Goal: Task Accomplishment & Management: Manage account settings

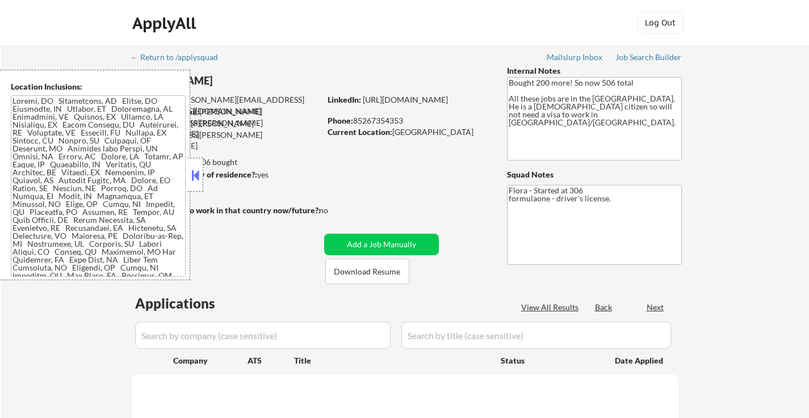
select select ""pending""
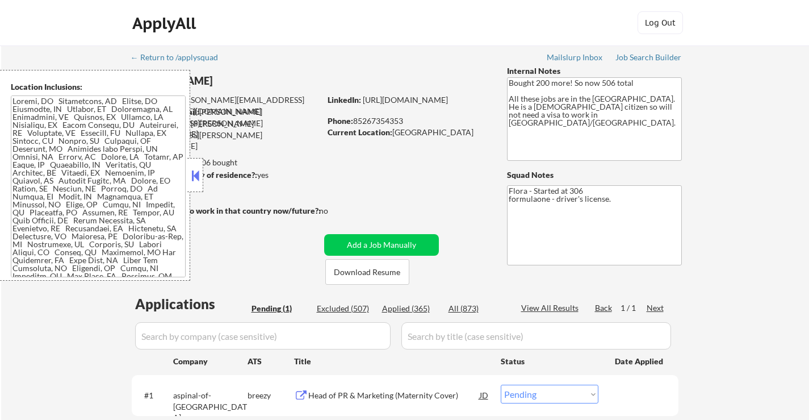
click at [191, 167] on button at bounding box center [195, 175] width 12 height 17
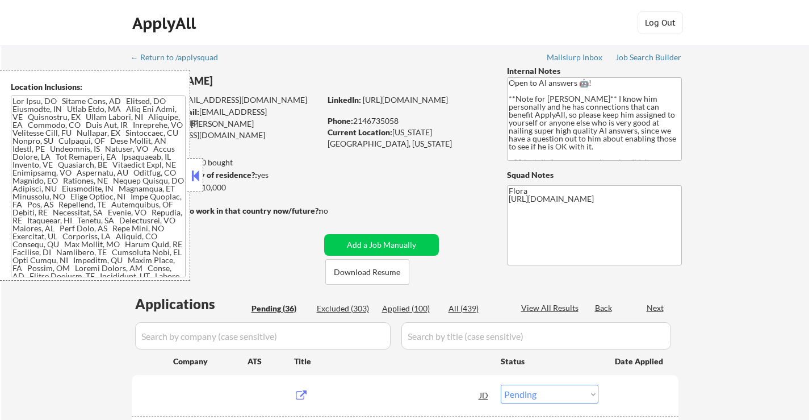
select select ""pending""
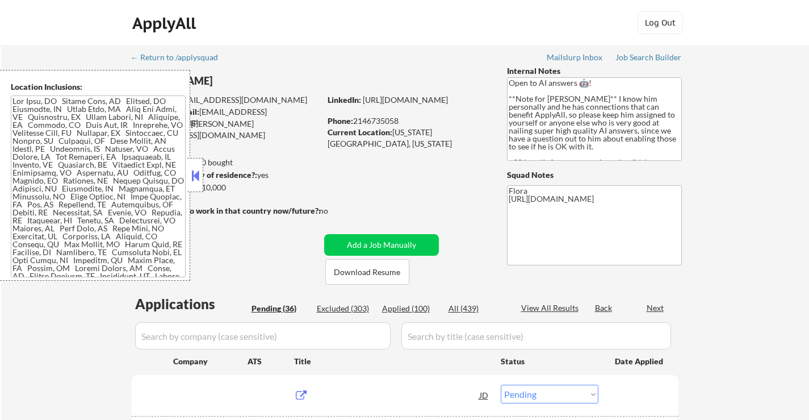
select select ""pending""
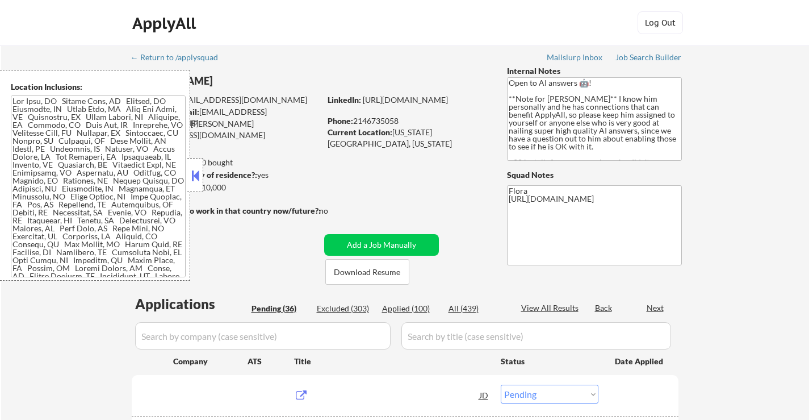
select select ""pending""
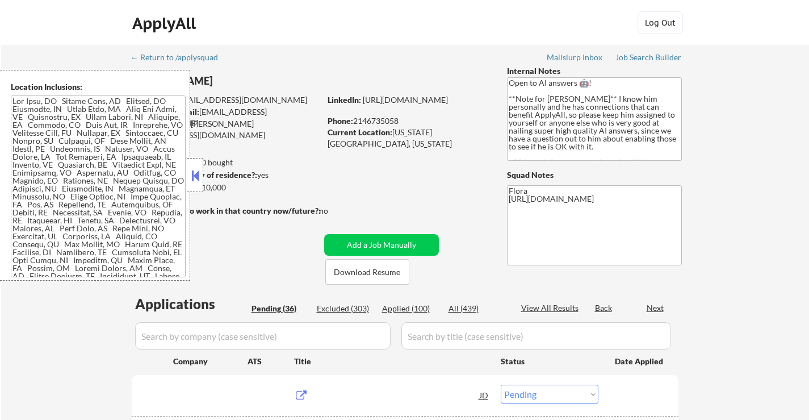
select select ""pending""
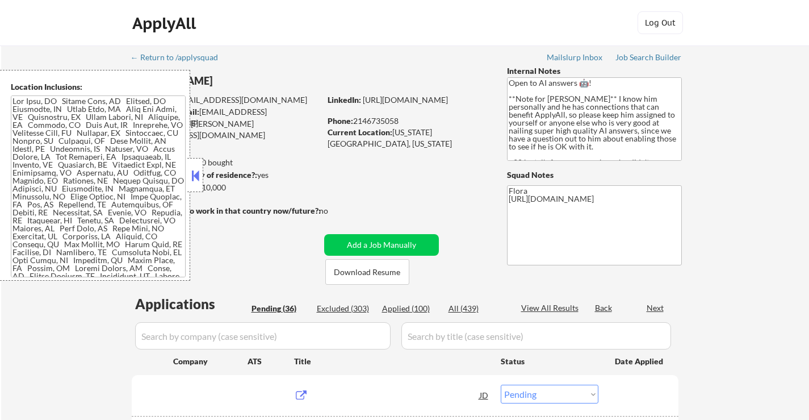
select select ""pending""
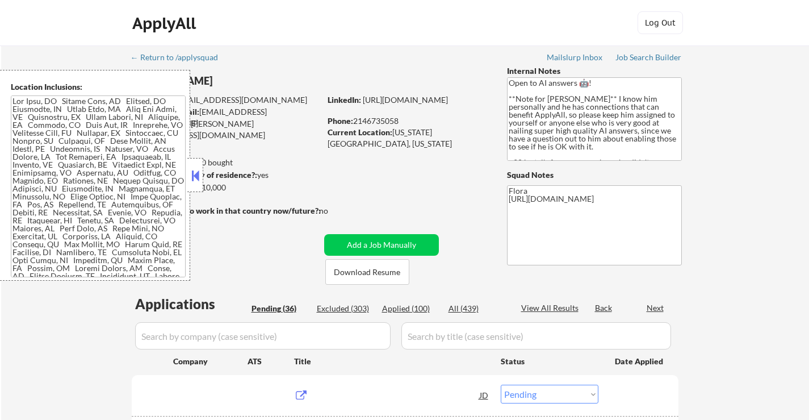
select select ""pending""
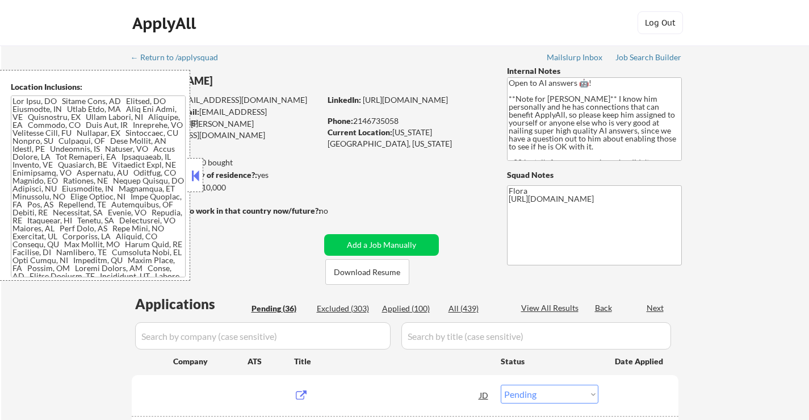
select select ""pending""
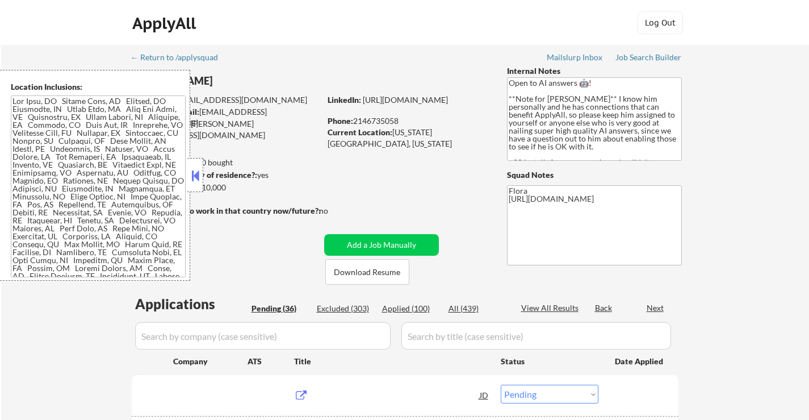
select select ""pending""
click at [200, 169] on button at bounding box center [195, 175] width 12 height 17
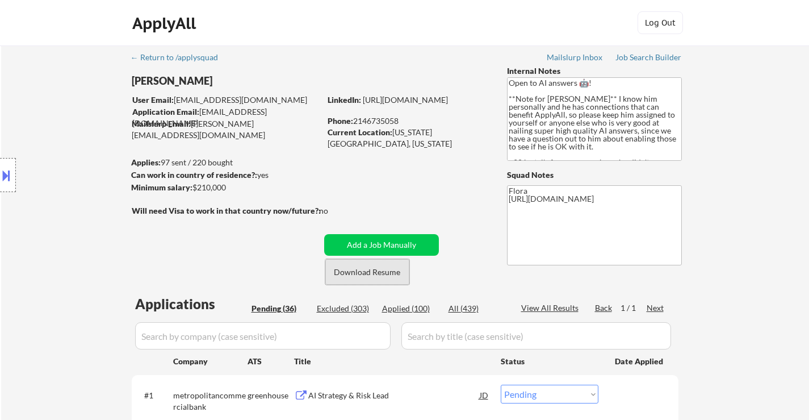
click at [372, 276] on button "Download Resume" at bounding box center [367, 272] width 84 height 26
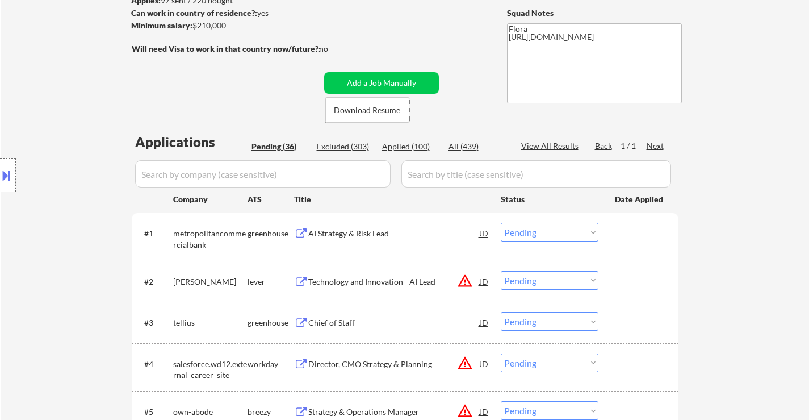
scroll to position [227, 0]
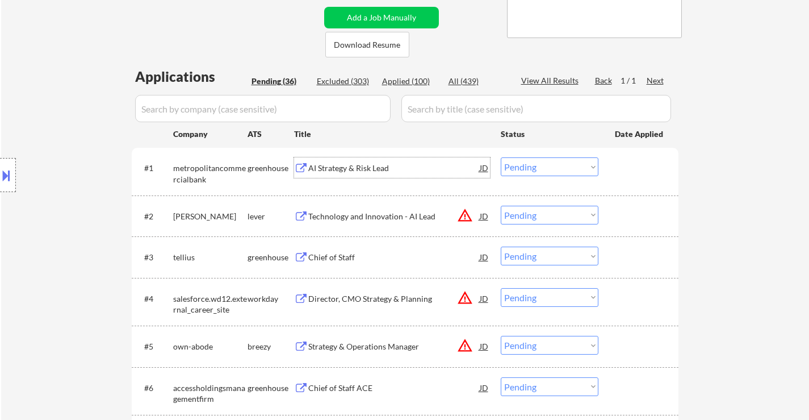
click at [360, 170] on div "AI Strategy & Risk Lead" at bounding box center [393, 167] width 171 height 11
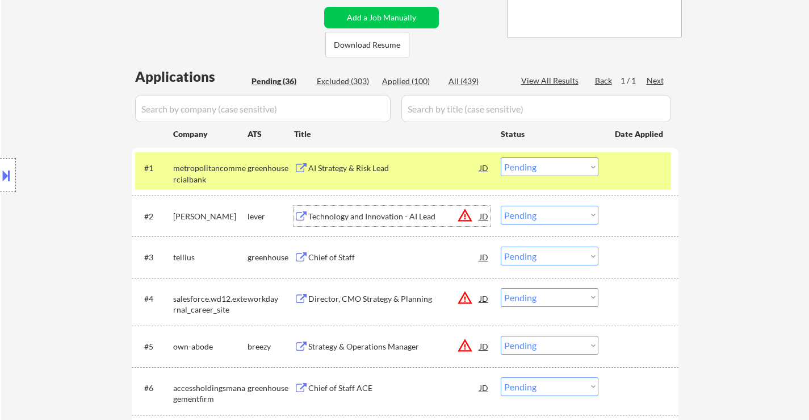
click at [391, 216] on div "Technology and Innovation - AI Lead" at bounding box center [393, 216] width 171 height 11
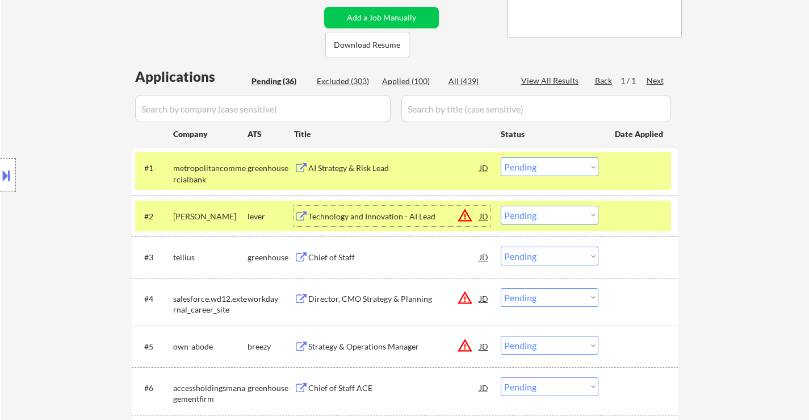
click at [353, 257] on div "Chief of Staff" at bounding box center [393, 256] width 171 height 11
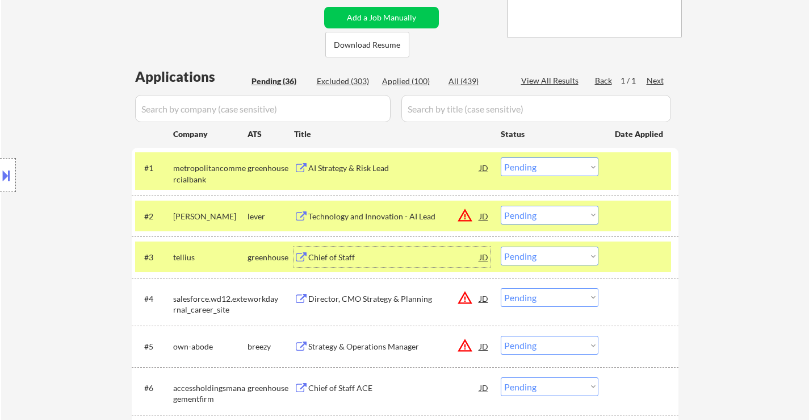
click at [400, 311] on div "#4 salesforce.wd12.external_career_site workday Director, CMO Strategy & Planni…" at bounding box center [403, 301] width 536 height 37
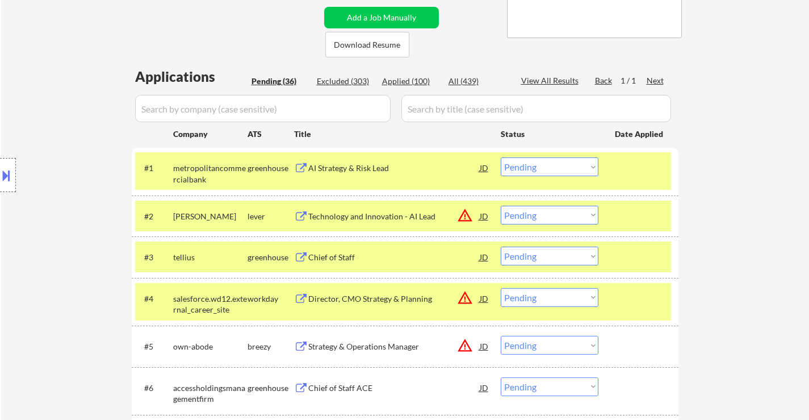
click at [640, 300] on div at bounding box center [640, 298] width 50 height 20
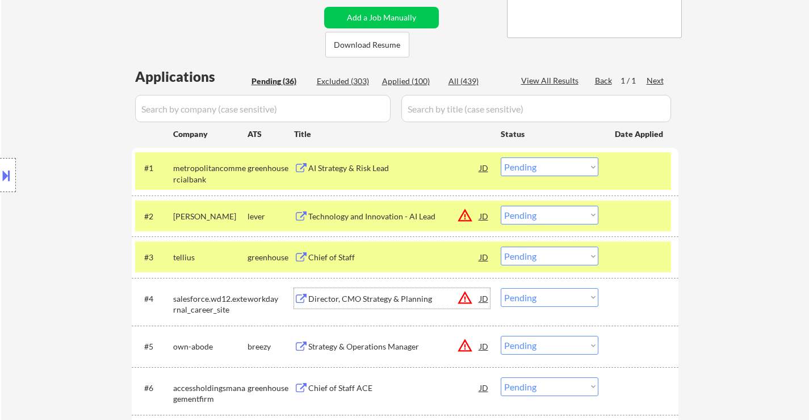
click at [373, 300] on div "Director, CMO Strategy & Planning" at bounding box center [393, 298] width 171 height 11
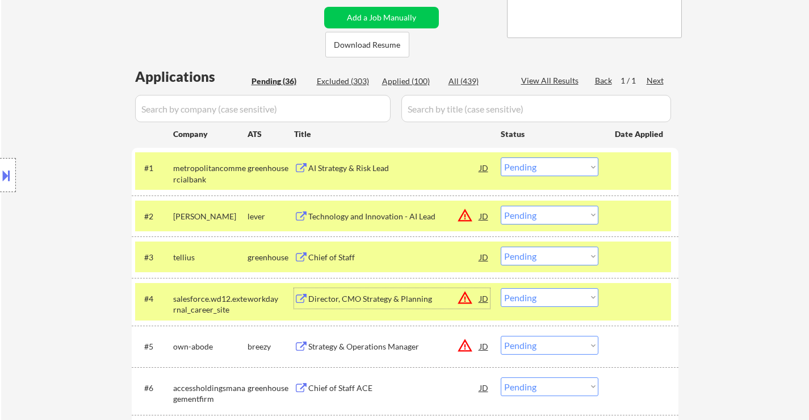
click at [389, 346] on div "Strategy & Operations Manager" at bounding box center [393, 346] width 171 height 11
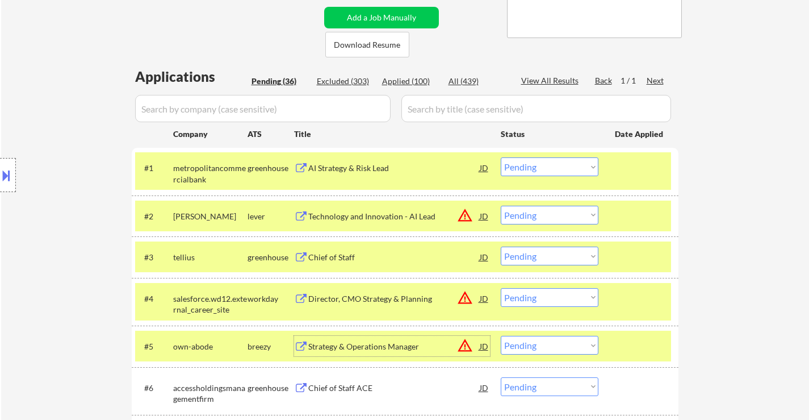
click at [554, 165] on select "Choose an option... Pending Applied Excluded (Questions) Excluded (Expired) Exc…" at bounding box center [550, 166] width 98 height 19
click at [501, 157] on select "Choose an option... Pending Applied Excluded (Questions) Excluded (Expired) Exc…" at bounding box center [550, 166] width 98 height 19
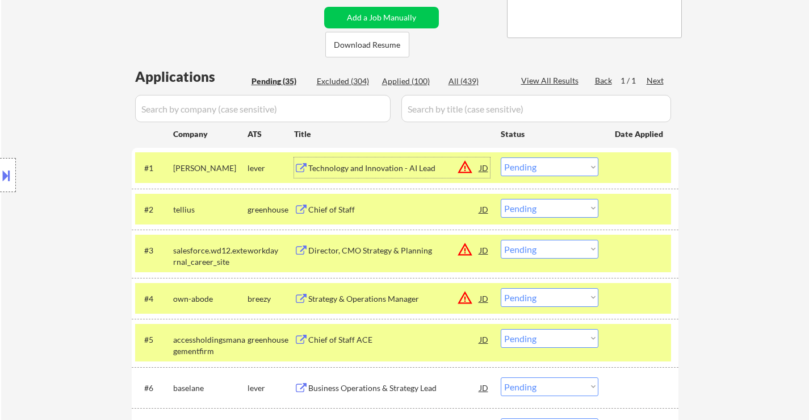
click at [384, 170] on div "Technology and Innovation - AI Lead" at bounding box center [393, 167] width 171 height 11
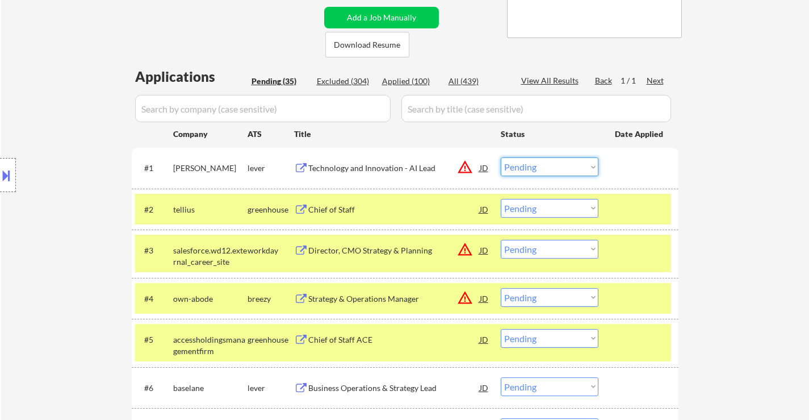
click at [554, 169] on select "Choose an option... Pending Applied Excluded (Questions) Excluded (Expired) Exc…" at bounding box center [550, 166] width 98 height 19
click at [501, 157] on select "Choose an option... Pending Applied Excluded (Questions) Excluded (Expired) Exc…" at bounding box center [550, 166] width 98 height 19
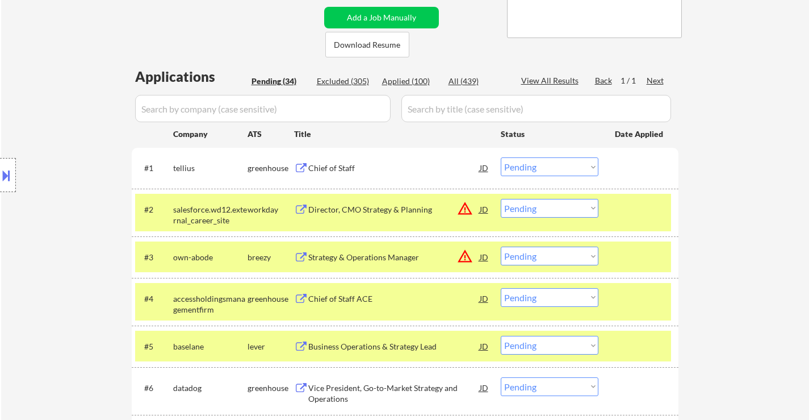
click at [619, 209] on div at bounding box center [640, 209] width 50 height 20
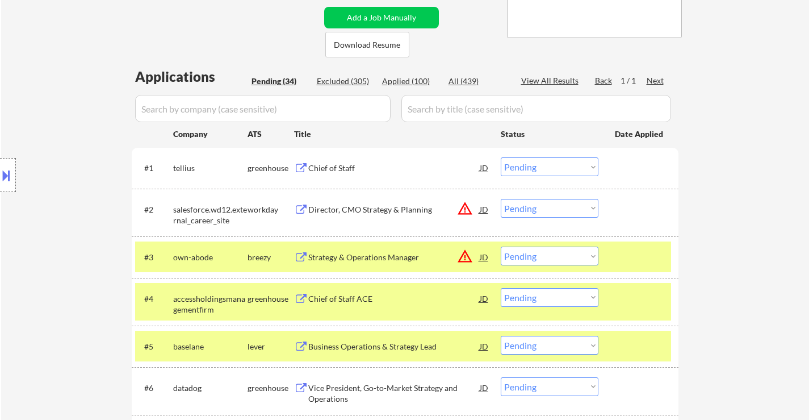
click at [634, 253] on div at bounding box center [640, 256] width 50 height 20
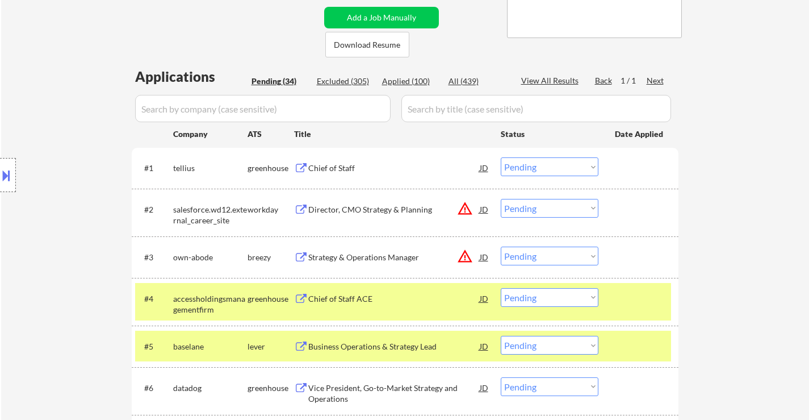
click at [630, 297] on div at bounding box center [640, 298] width 50 height 20
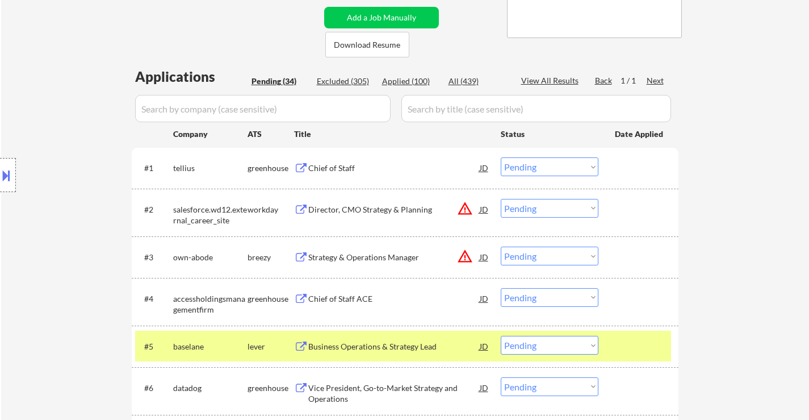
click at [656, 362] on div "#5 baselane lever Business Operations & Strategy Lead JD warning_amber Choose a…" at bounding box center [405, 345] width 547 height 41
click at [325, 171] on div "Chief of Staff" at bounding box center [393, 167] width 171 height 11
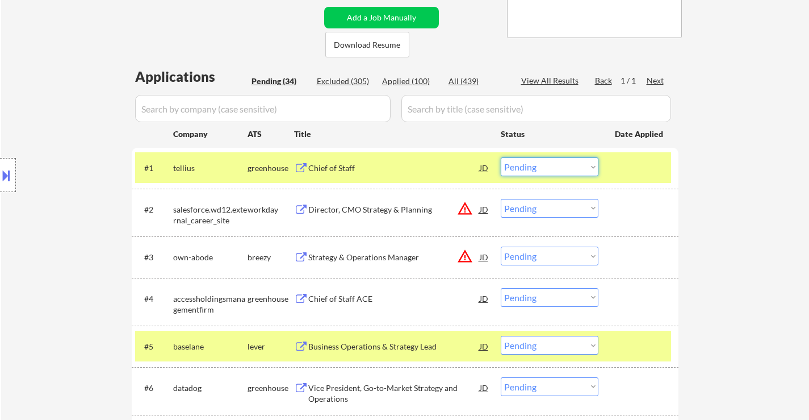
click at [534, 165] on select "Choose an option... Pending Applied Excluded (Questions) Excluded (Expired) Exc…" at bounding box center [550, 166] width 98 height 19
click at [501, 157] on select "Choose an option... Pending Applied Excluded (Questions) Excluded (Expired) Exc…" at bounding box center [550, 166] width 98 height 19
select select ""pending""
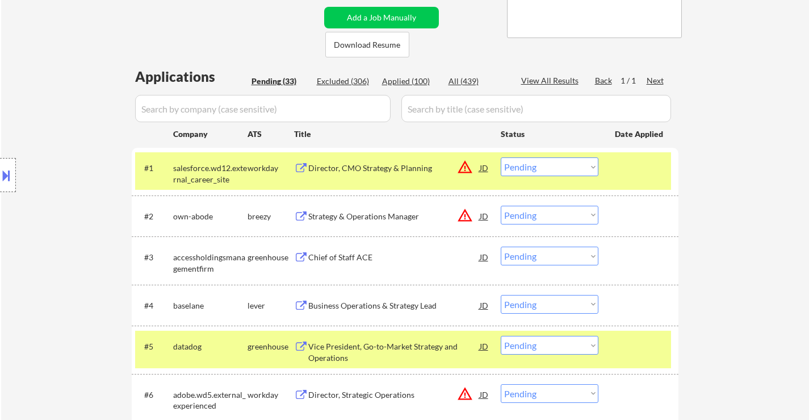
click at [335, 82] on div "Excluded (306)" at bounding box center [345, 80] width 57 height 11
select select ""excluded__bad_match_""
select select ""excluded__expired_""
select select ""excluded__other_""
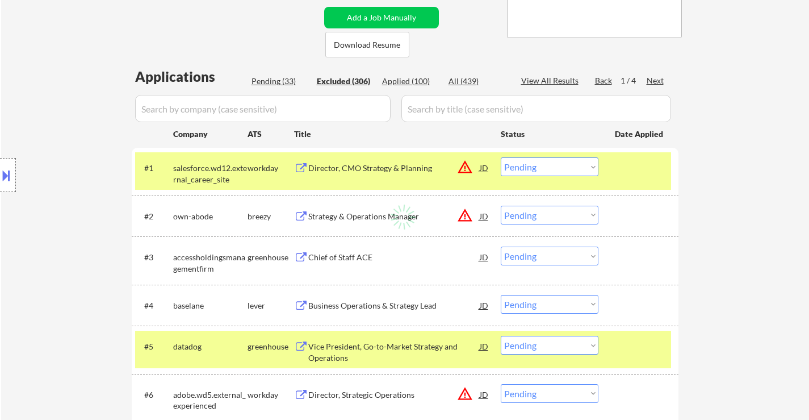
select select ""excluded__expired_""
select select ""excluded__bad_match_""
select select ""excluded__expired_""
select select ""excluded__salary_""
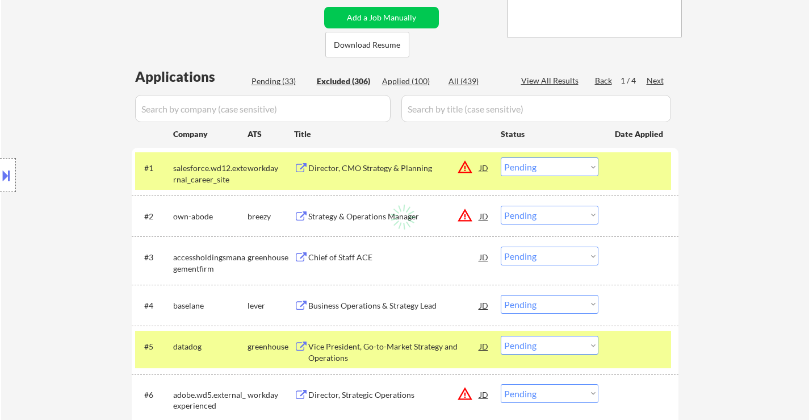
select select ""excluded__salary_""
select select ""excluded__expired_""
select select ""excluded__other_""
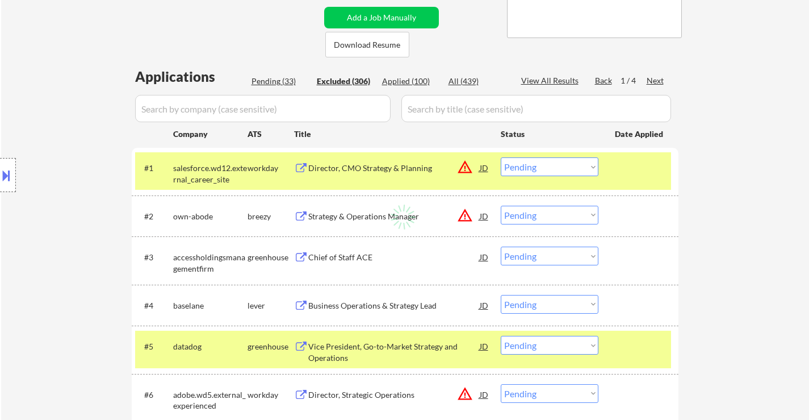
select select ""excluded__salary_""
select select ""excluded__expired_""
select select ""excluded__other_""
select select ""excluded__expired_""
select select ""excluded__bad_match_""
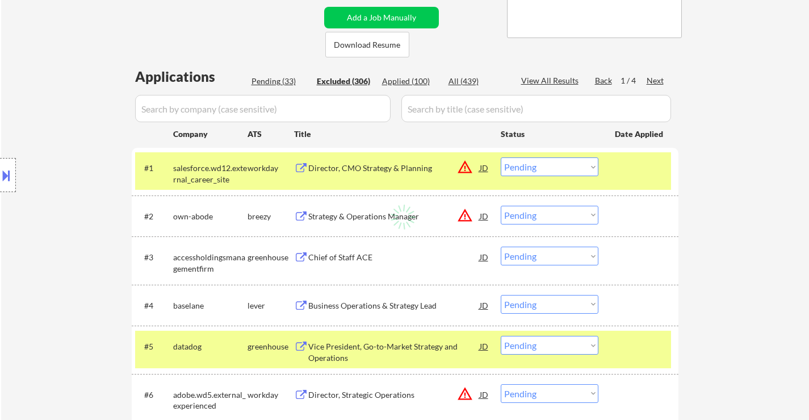
select select ""excluded__blocklist_""
select select ""excluded__expired_""
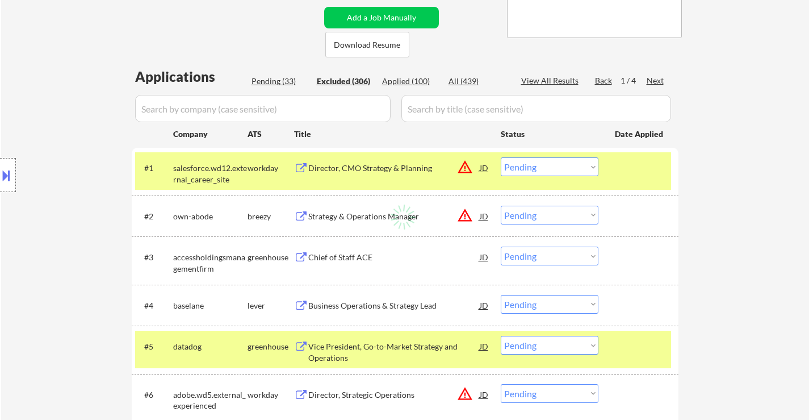
select select ""excluded__location_""
select select ""excluded__expired_""
select select ""excluded__bad_match_""
select select ""excluded__salary_""
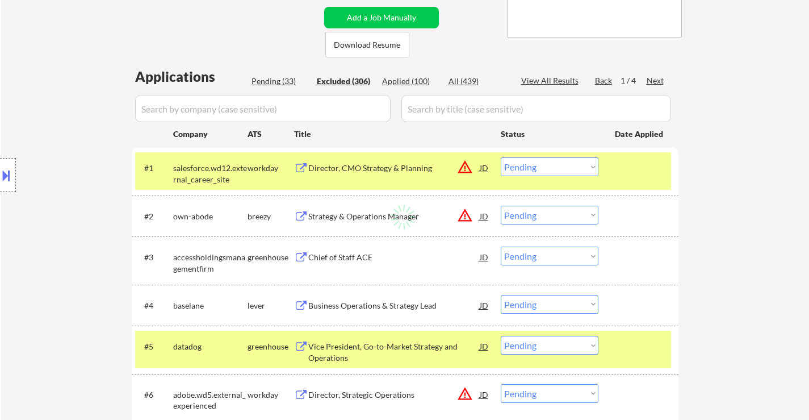
select select ""excluded__expired_""
select select ""excluded__bad_match_""
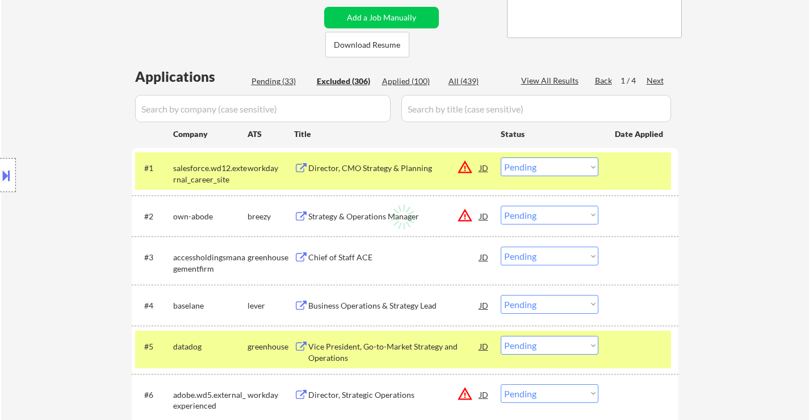
select select ""excluded__bad_match_""
select select ""excluded__salary_""
select select ""excluded__expired_""
select select ""excluded__bad_match_""
select select ""excluded__expired_""
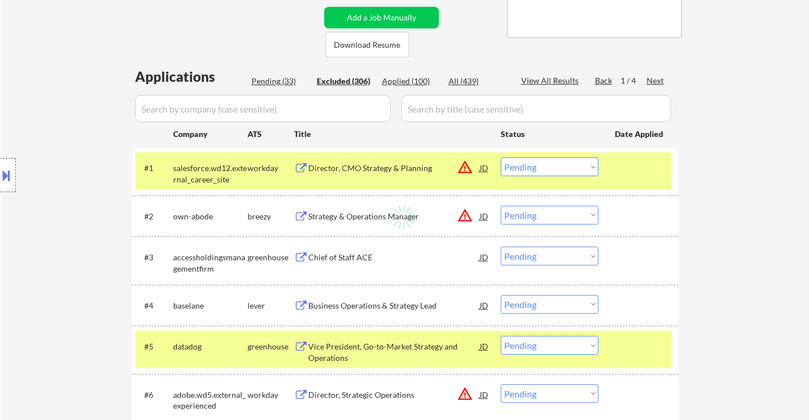
select select ""excluded__expired_""
select select ""excluded__salary_""
select select ""excluded__expired_""
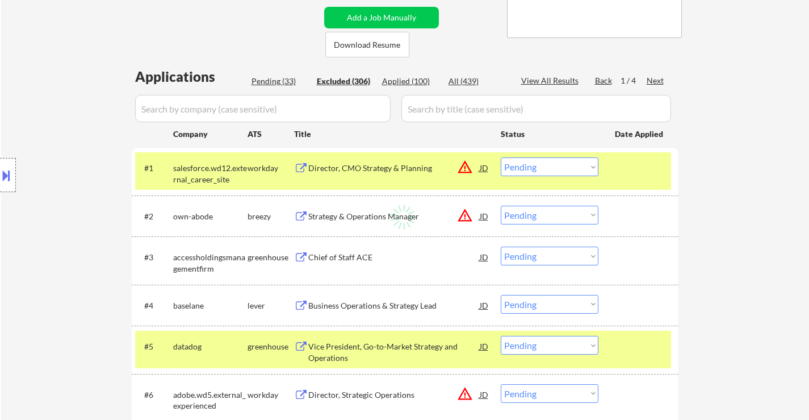
select select ""excluded__bad_match_""
select select ""excluded__other_""
select select ""excluded__expired_""
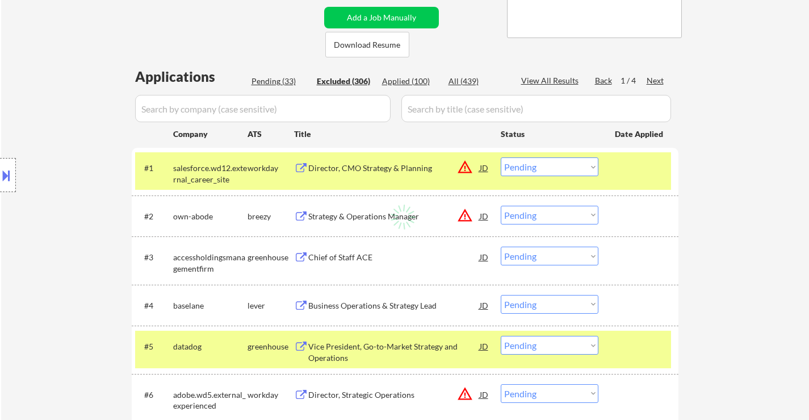
select select ""excluded__expired_""
select select ""excluded__other_""
select select ""excluded__location_""
select select ""excluded__bad_match_""
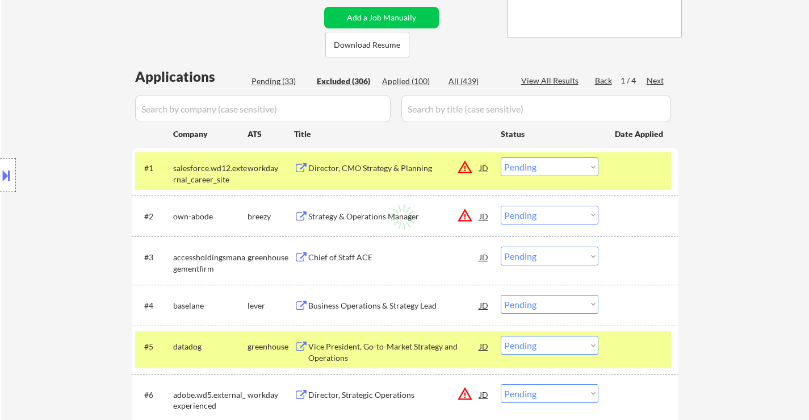
select select ""excluded__expired_""
select select ""excluded__salary_""
select select ""excluded__bad_match_""
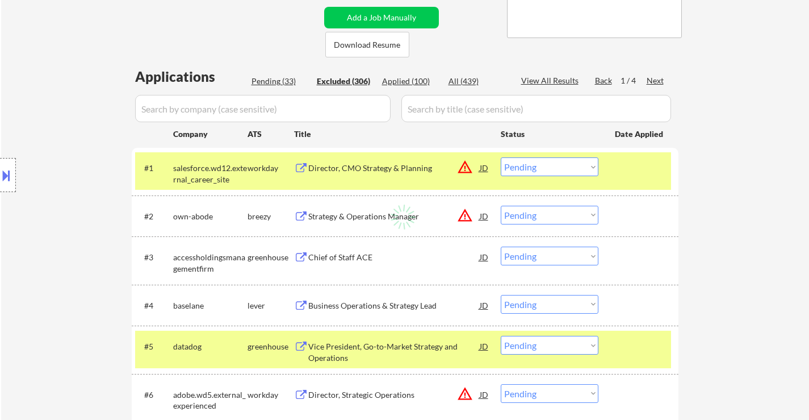
select select ""excluded__expired_""
select select ""excluded__bad_match_""
select select ""excluded__expired_""
select select ""excluded__salary_""
select select ""excluded__bad_match_""
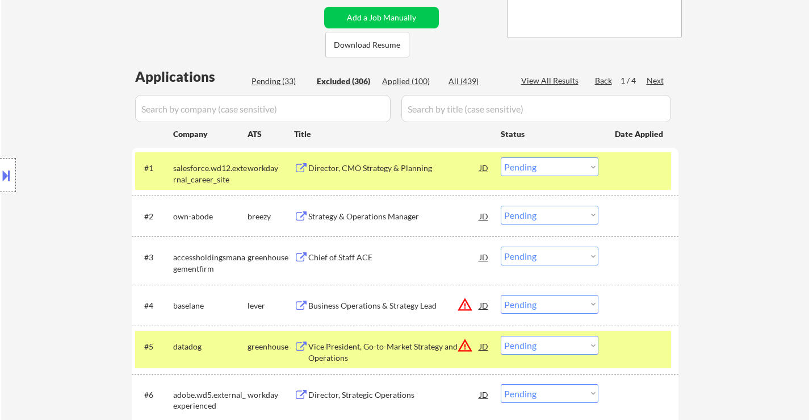
select select ""excluded__salary_""
select select ""excluded__location_""
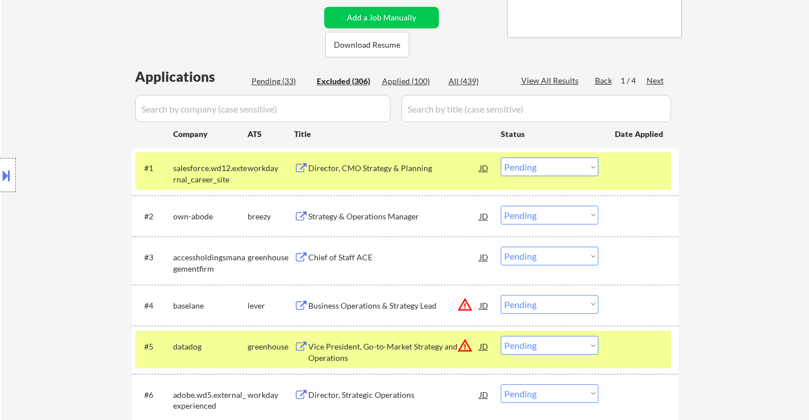
select select ""excluded__salary_""
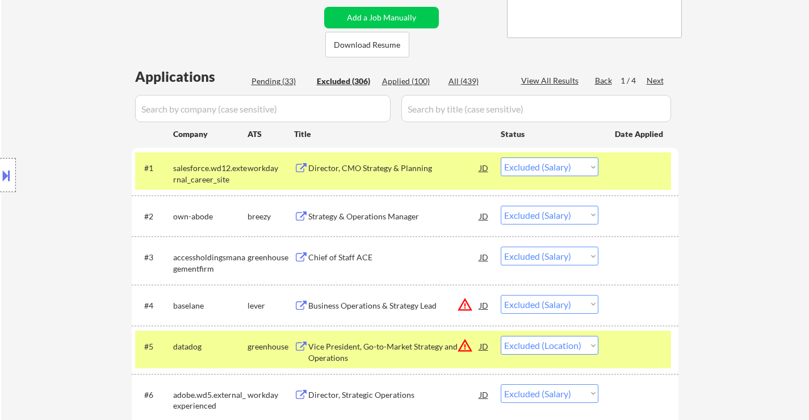
select select ""excluded__salary_""
select select ""excluded__expired_""
select select ""excluded__salary_""
select select ""excluded__bad_match_""
select select ""excluded__salary_""
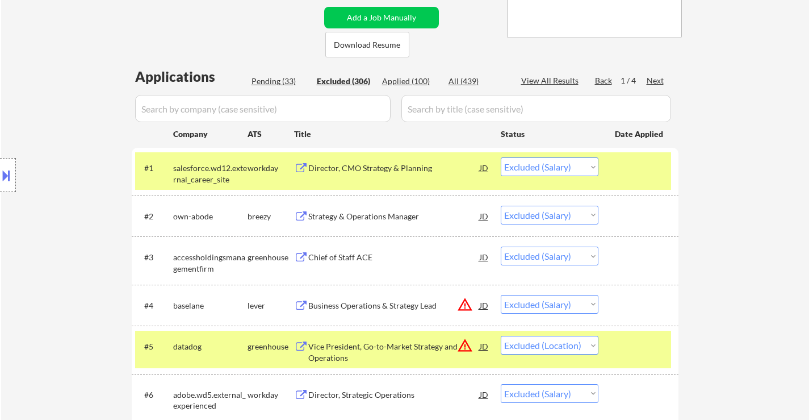
select select ""excluded__bad_match_""
select select ""excluded__other_""
select select ""excluded__expired_""
select select ""excluded__bad_match_""
select select ""excluded__salary_""
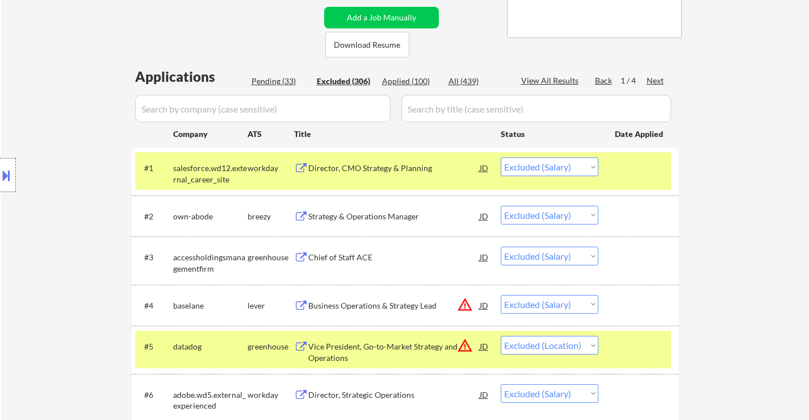
select select ""excluded__bad_match_""
select select ""excluded__salary_""
select select ""excluded__other_""
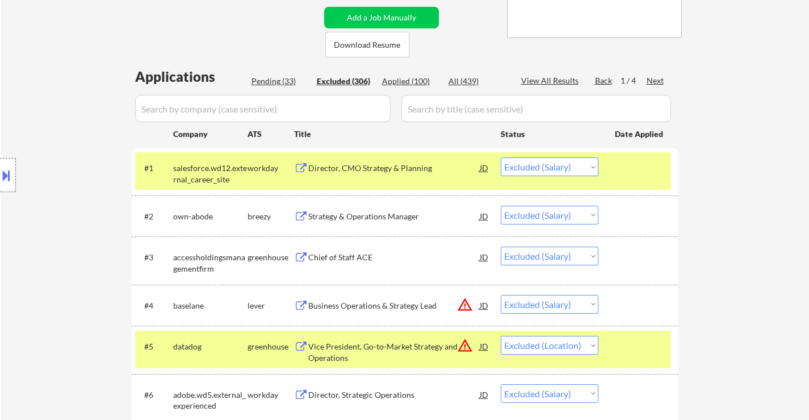
select select ""excluded__salary_""
select select ""excluded__bad_match_""
select select ""excluded__salary_""
select select ""excluded__bad_match_""
select select ""excluded__other_""
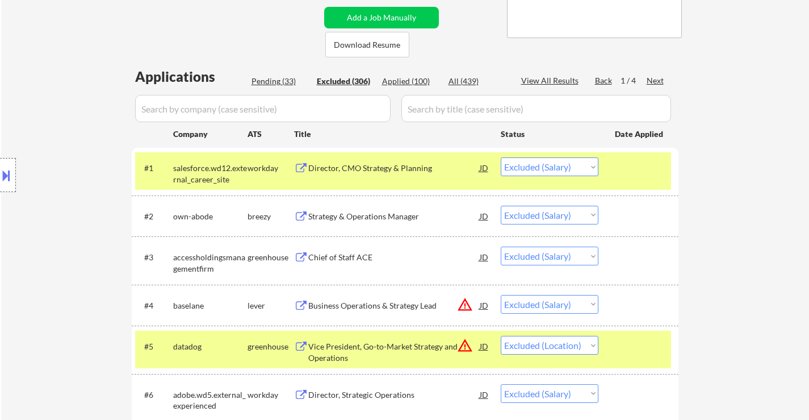
select select ""excluded__location_""
select select ""excluded__expired_""
select select ""excluded__bad_match_""
select select ""excluded__location_""
select select ""excluded__salary_""
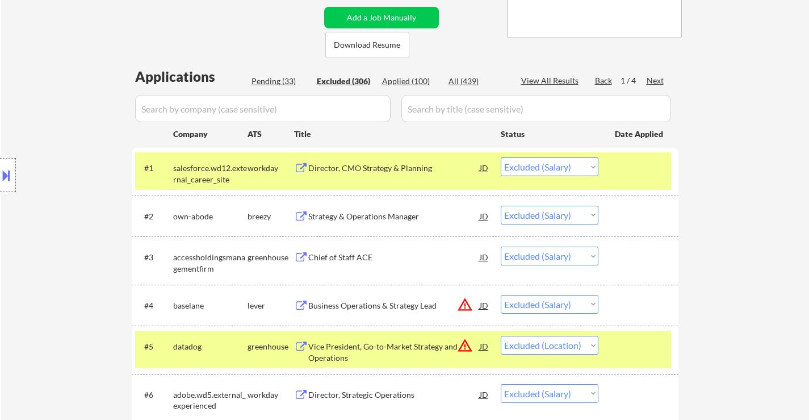
select select ""excluded""
click at [335, 103] on input "input" at bounding box center [262, 108] width 255 height 27
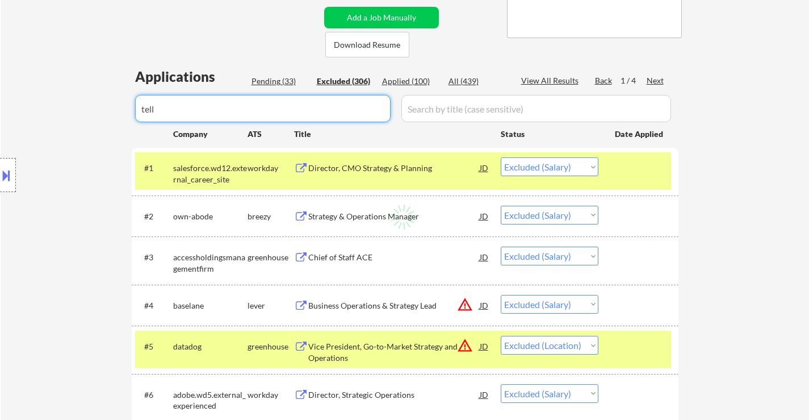
type input "tell"
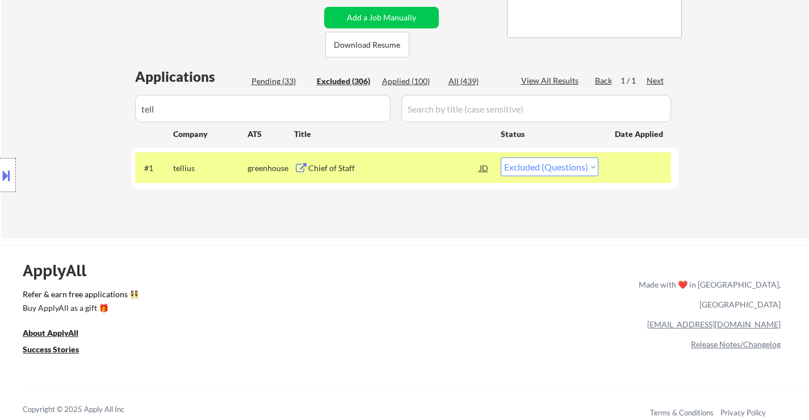
click at [523, 170] on select "Choose an option... Pending Applied Excluded (Questions) Excluded (Expired) Exc…" at bounding box center [550, 166] width 98 height 19
select select ""applied""
click at [501, 157] on select "Choose an option... Pending Applied Excluded (Questions) Excluded (Expired) Exc…" at bounding box center [550, 166] width 98 height 19
click at [272, 79] on div "Pending (33)" at bounding box center [279, 80] width 57 height 11
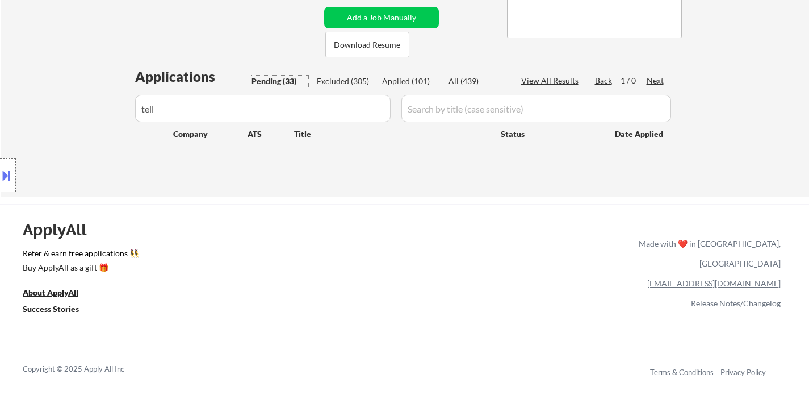
click at [215, 112] on input "input" at bounding box center [262, 108] width 255 height 27
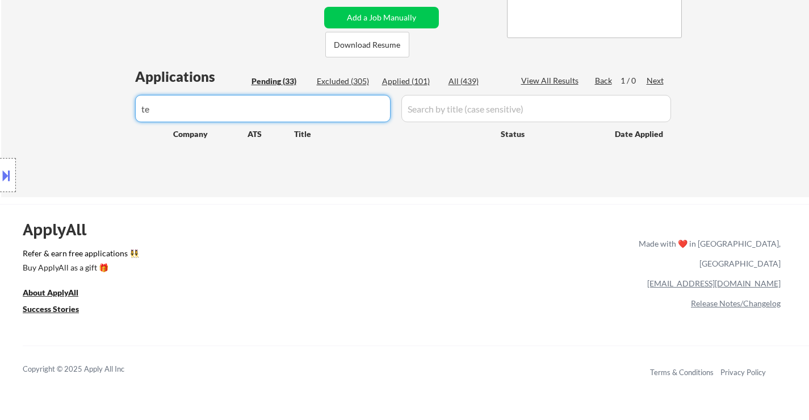
type input "t"
select select ""pending""
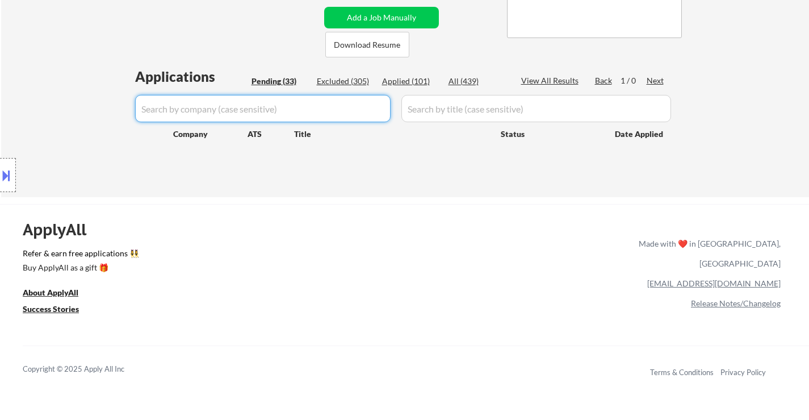
select select ""pending""
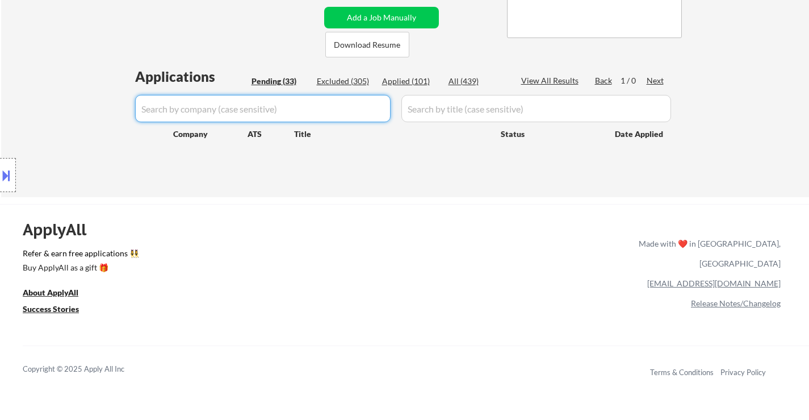
select select ""pending""
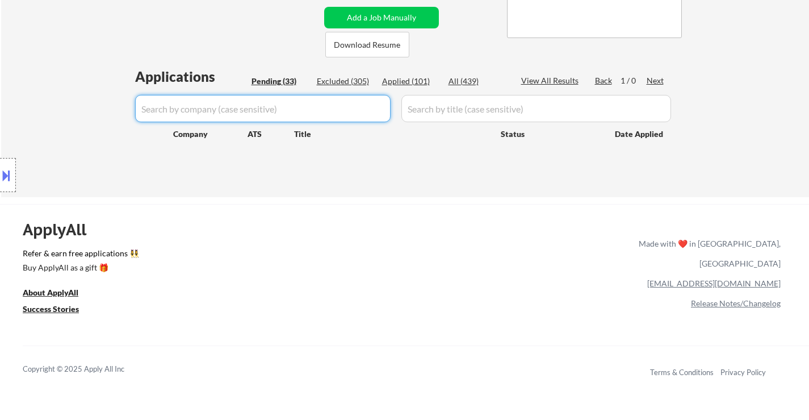
select select ""pending""
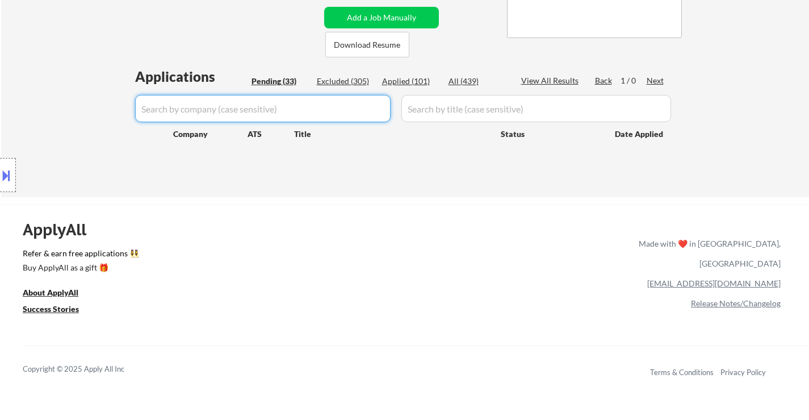
select select ""pending""
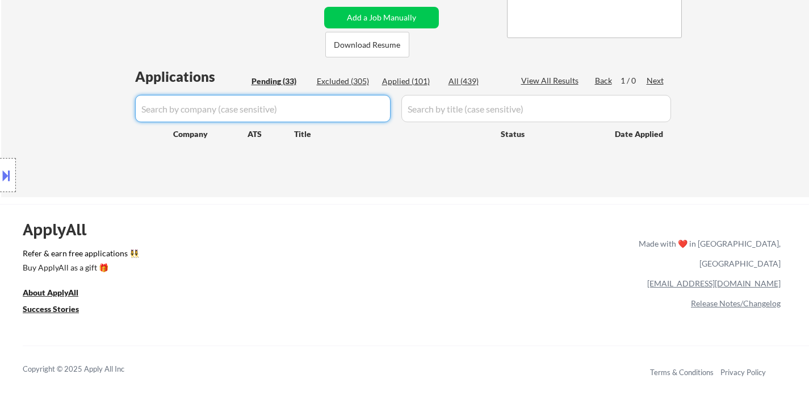
select select ""pending""
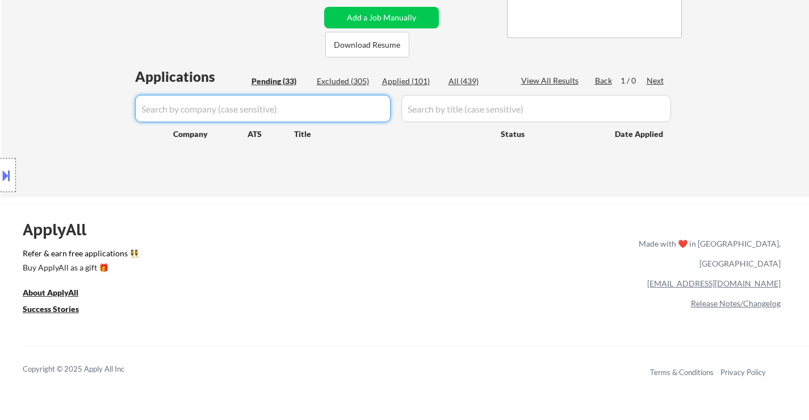
select select ""pending""
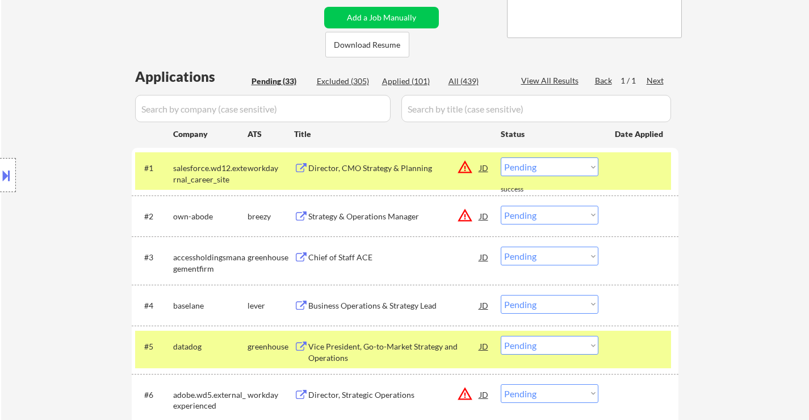
drag, startPoint x: 535, startPoint y: 165, endPoint x: 541, endPoint y: 172, distance: 9.3
click at [535, 165] on select "Choose an option... Pending Applied Excluded (Questions) Excluded (Expired) Exc…" at bounding box center [550, 166] width 98 height 19
click at [501, 157] on select "Choose an option... Pending Applied Excluded (Questions) Excluded (Expired) Exc…" at bounding box center [550, 166] width 98 height 19
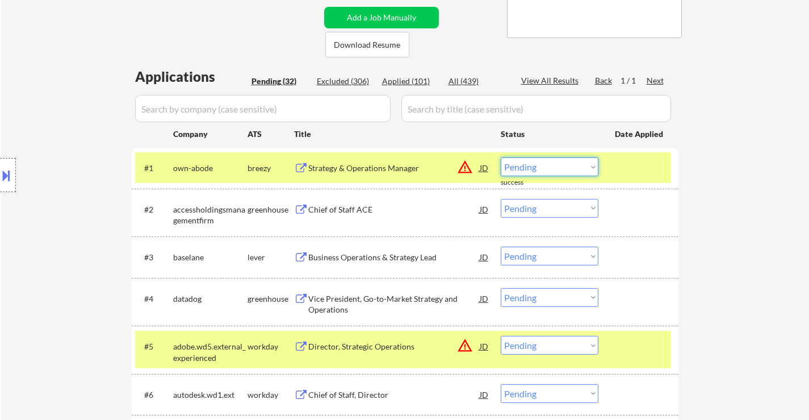
click at [573, 167] on select "Choose an option... Pending Applied Excluded (Questions) Excluded (Expired) Exc…" at bounding box center [550, 166] width 98 height 19
click at [501, 157] on select "Choose an option... Pending Applied Excluded (Questions) Excluded (Expired) Exc…" at bounding box center [550, 166] width 98 height 19
select select ""pending""
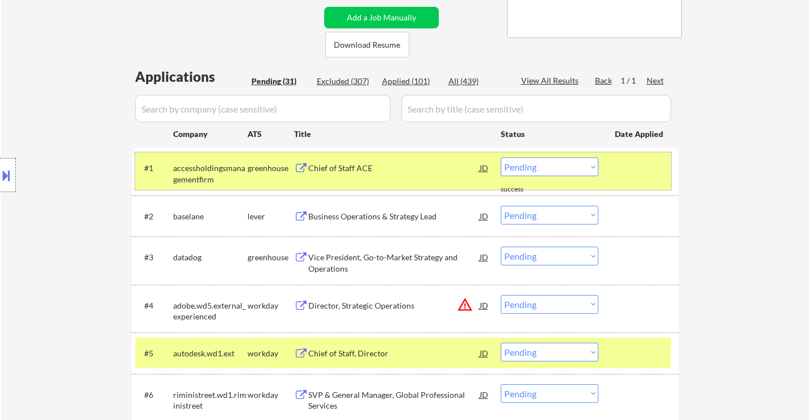
click at [647, 177] on div at bounding box center [640, 167] width 50 height 20
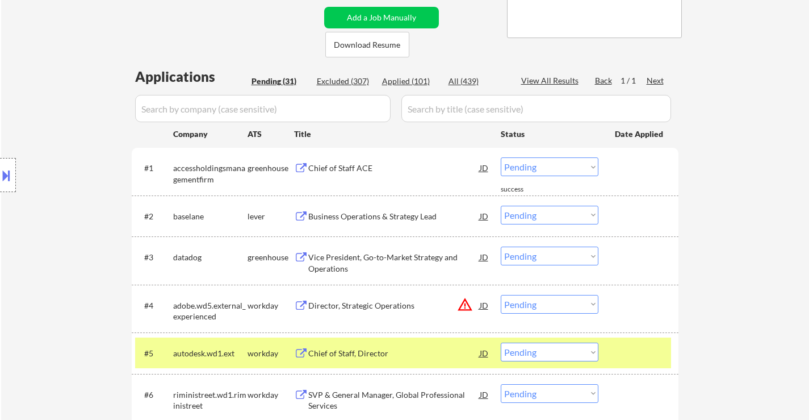
click at [624, 351] on div at bounding box center [640, 352] width 50 height 20
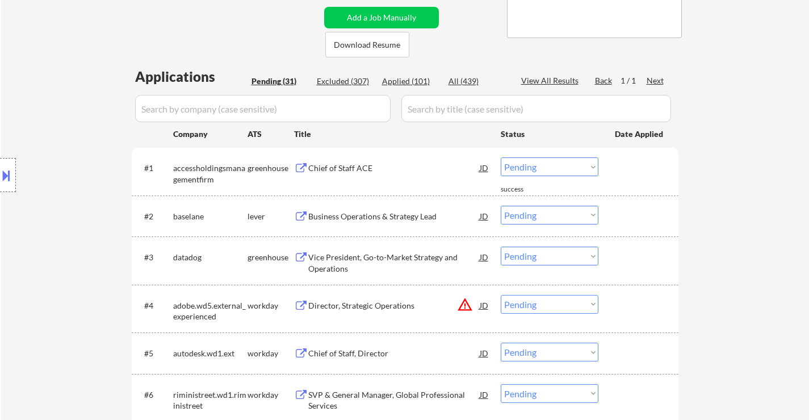
click at [363, 163] on div "Chief of Staff ACE" at bounding box center [393, 167] width 171 height 11
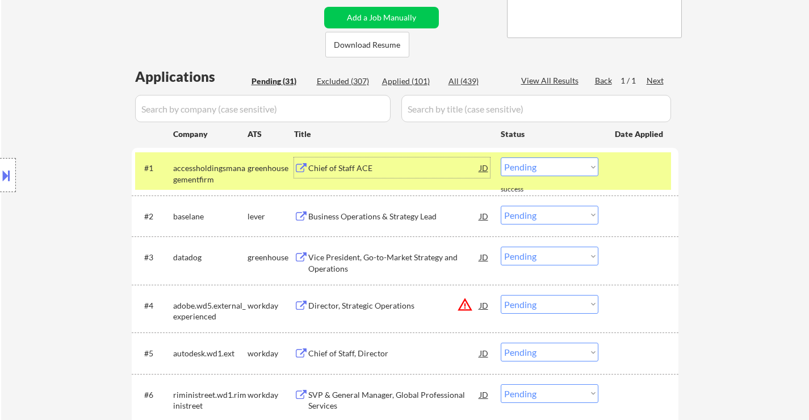
click at [389, 215] on div "Business Operations & Strategy Lead" at bounding box center [393, 216] width 171 height 11
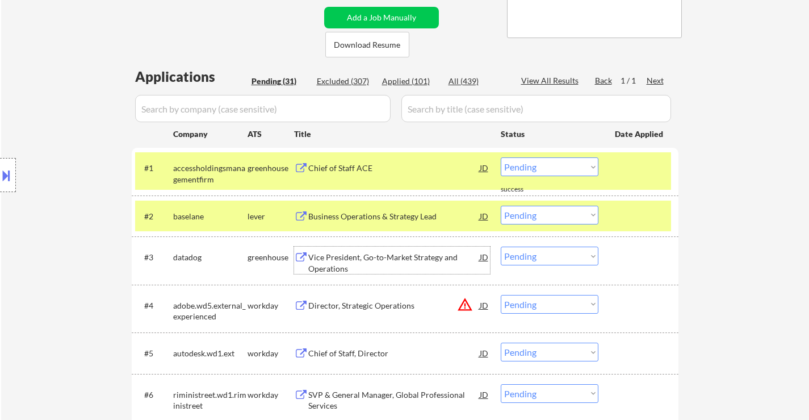
click at [351, 260] on div "Vice President, Go-to-Market Strategy and Operations" at bounding box center [393, 262] width 171 height 22
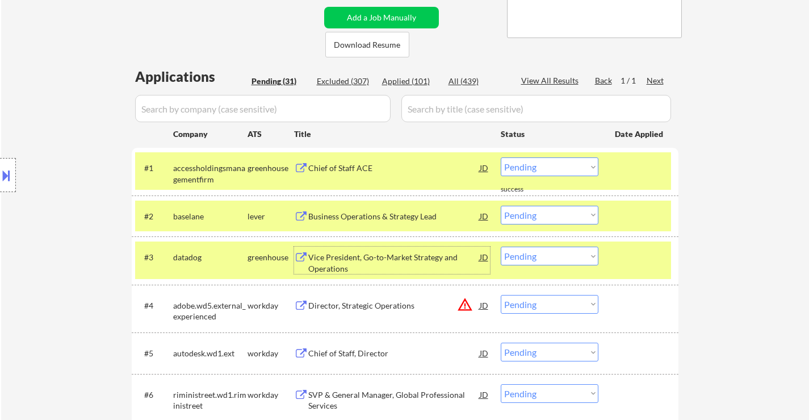
click at [404, 307] on div "Director, Strategic Operations" at bounding box center [393, 305] width 171 height 11
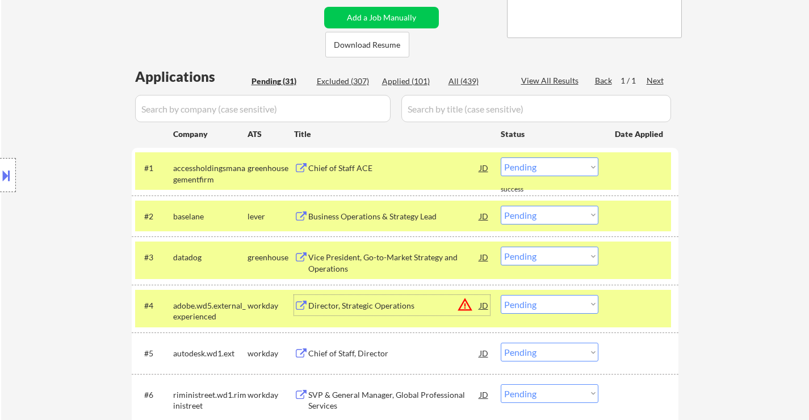
click at [359, 358] on div "Chief of Staff, Director" at bounding box center [393, 352] width 171 height 11
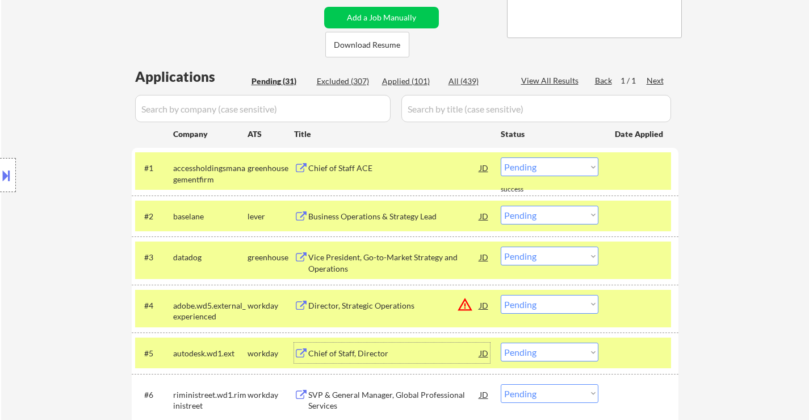
click at [544, 216] on select "Choose an option... Pending Applied Excluded (Questions) Excluded (Expired) Exc…" at bounding box center [550, 214] width 98 height 19
click at [501, 205] on select "Choose an option... Pending Applied Excluded (Questions) Excluded (Expired) Exc…" at bounding box center [550, 214] width 98 height 19
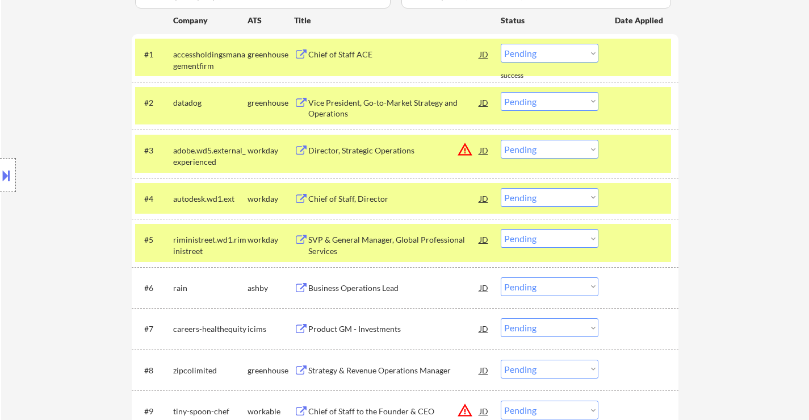
scroll to position [284, 0]
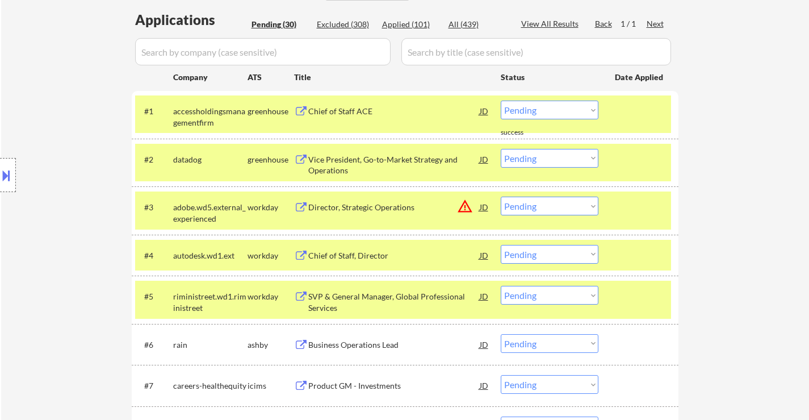
click at [639, 305] on div at bounding box center [640, 296] width 50 height 20
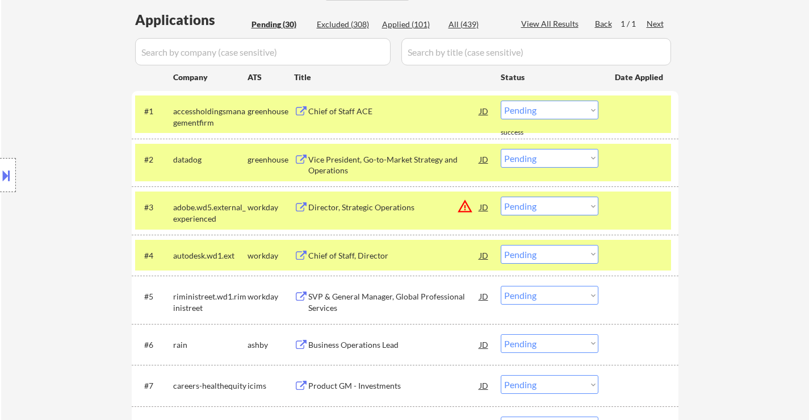
click at [383, 293] on div "SVP & General Manager, Global Professional Services" at bounding box center [393, 302] width 171 height 22
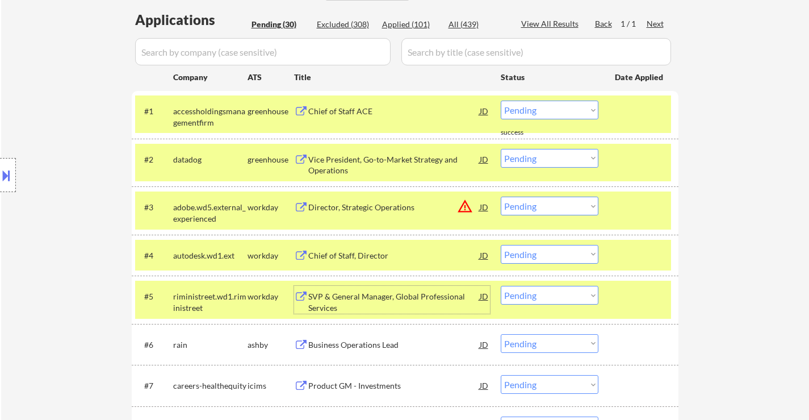
click at [347, 109] on div "Chief of Staff ACE" at bounding box center [393, 111] width 171 height 11
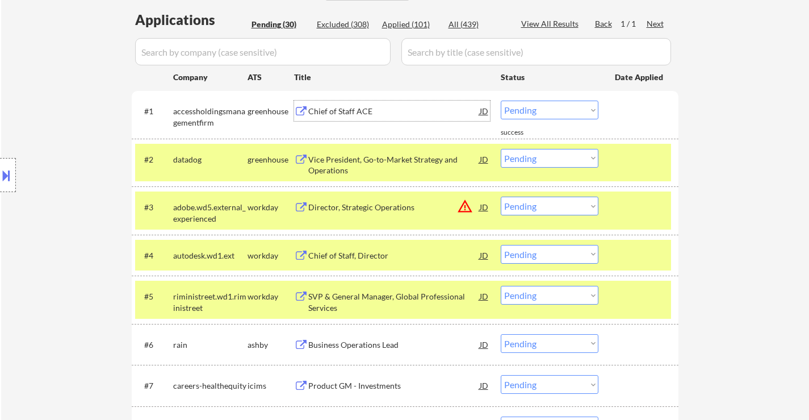
click at [361, 160] on div "Vice President, Go-to-Market Strategy and Operations" at bounding box center [393, 165] width 171 height 22
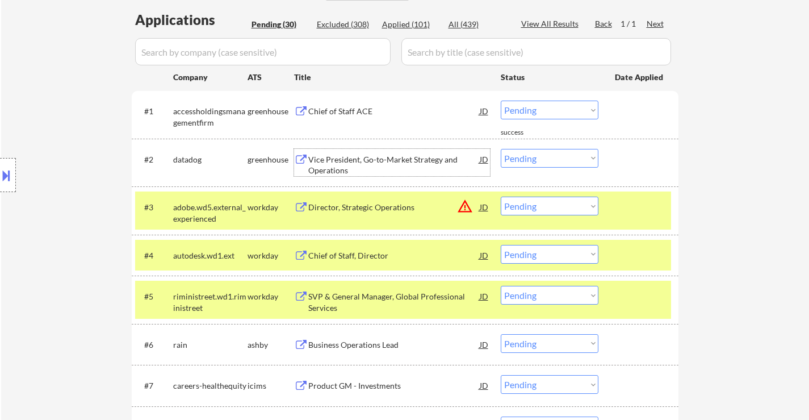
click at [544, 158] on select "Choose an option... Pending Applied Excluded (Questions) Excluded (Expired) Exc…" at bounding box center [550, 158] width 98 height 19
click at [501, 149] on select "Choose an option... Pending Applied Excluded (Questions) Excluded (Expired) Exc…" at bounding box center [550, 158] width 98 height 19
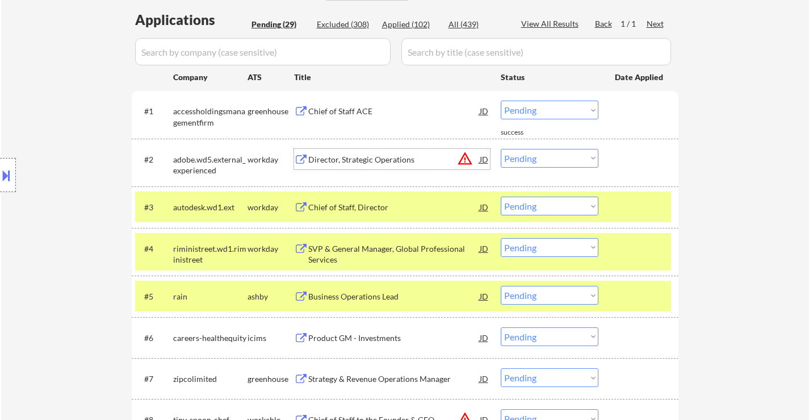
click at [347, 156] on div "Director, Strategic Operations" at bounding box center [393, 159] width 171 height 11
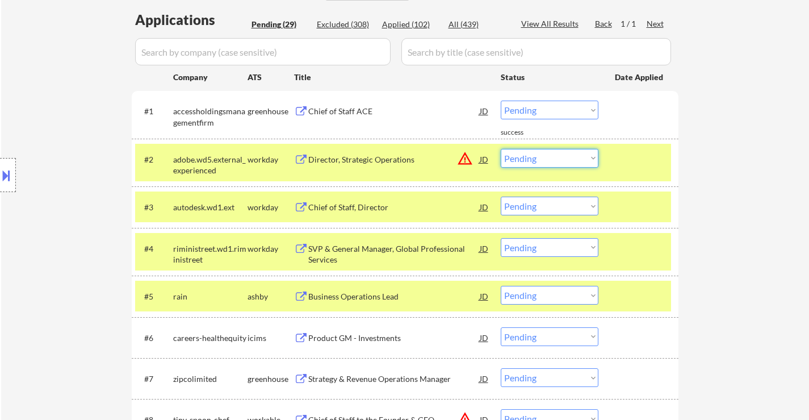
click at [577, 156] on select "Choose an option... Pending Applied Excluded (Questions) Excluded (Expired) Exc…" at bounding box center [550, 158] width 98 height 19
click at [501, 149] on select "Choose an option... Pending Applied Excluded (Questions) Excluded (Expired) Exc…" at bounding box center [550, 158] width 98 height 19
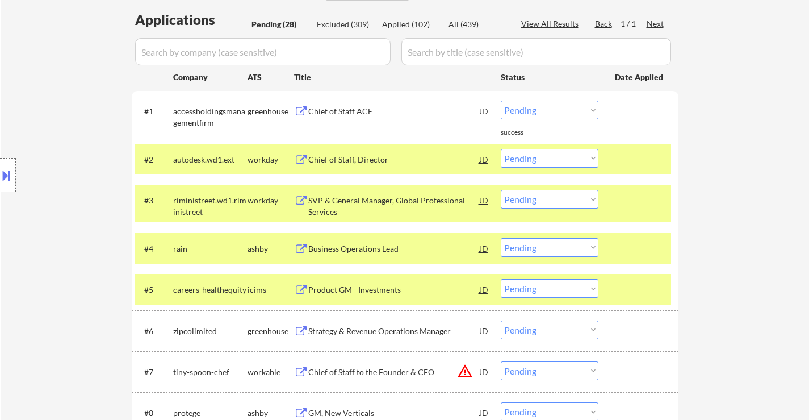
click at [345, 158] on div "Chief of Staff, Director" at bounding box center [393, 159] width 171 height 11
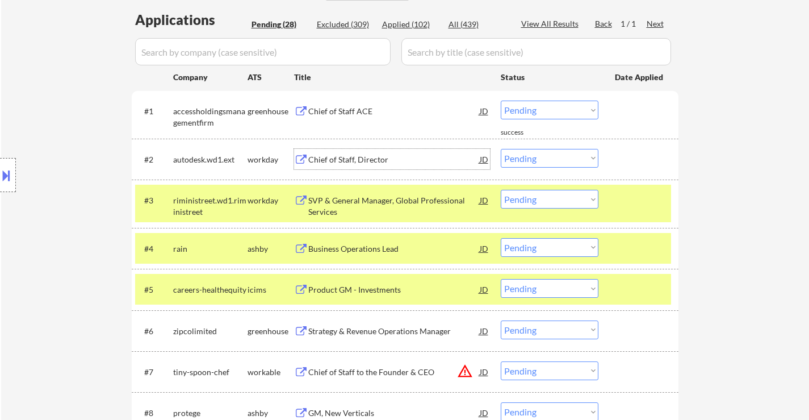
click at [555, 154] on select "Choose an option... Pending Applied Excluded (Questions) Excluded (Expired) Exc…" at bounding box center [550, 158] width 98 height 19
click at [501, 149] on select "Choose an option... Pending Applied Excluded (Questions) Excluded (Expired) Exc…" at bounding box center [550, 158] width 98 height 19
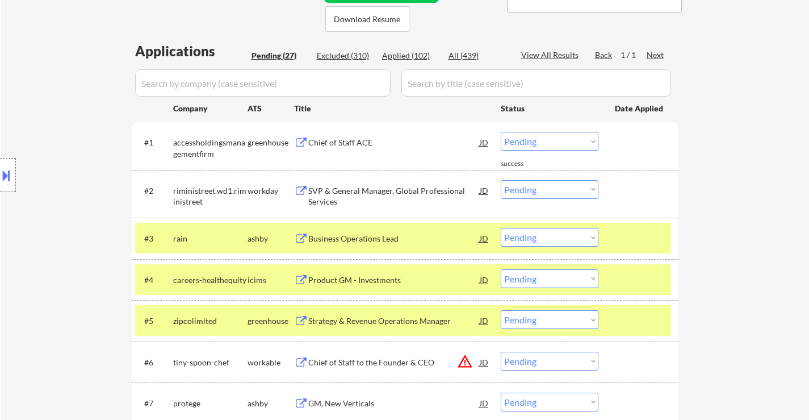
scroll to position [227, 0]
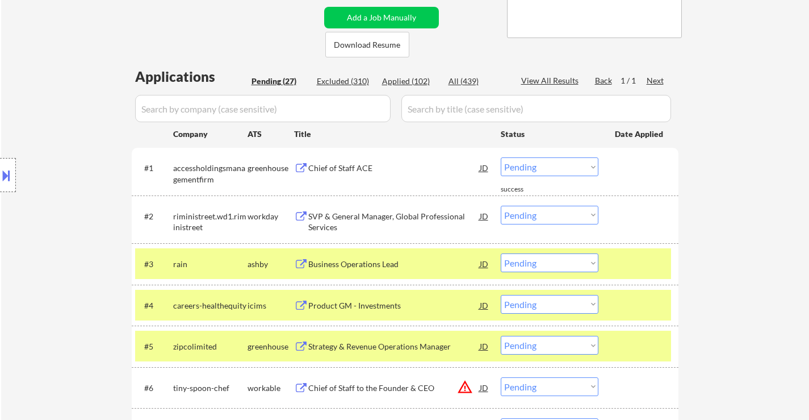
click at [374, 213] on div "SVP & General Manager, Global Professional Services" at bounding box center [393, 222] width 171 height 22
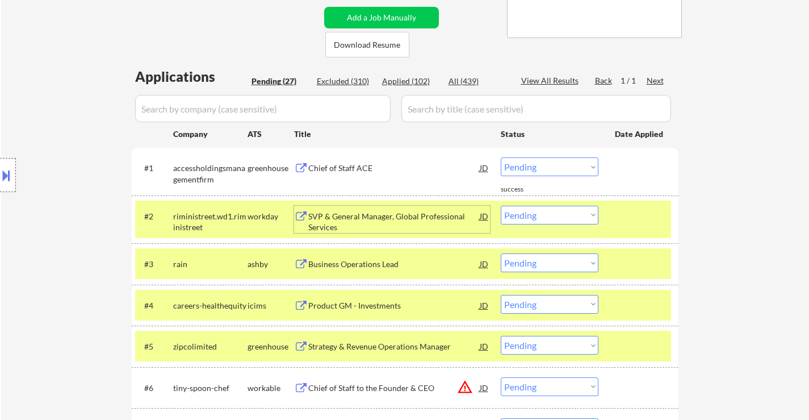
click at [560, 211] on select "Choose an option... Pending Applied Excluded (Questions) Excluded (Expired) Exc…" at bounding box center [550, 214] width 98 height 19
click at [501, 205] on select "Choose an option... Pending Applied Excluded (Questions) Excluded (Expired) Exc…" at bounding box center [550, 214] width 98 height 19
select select ""pending""
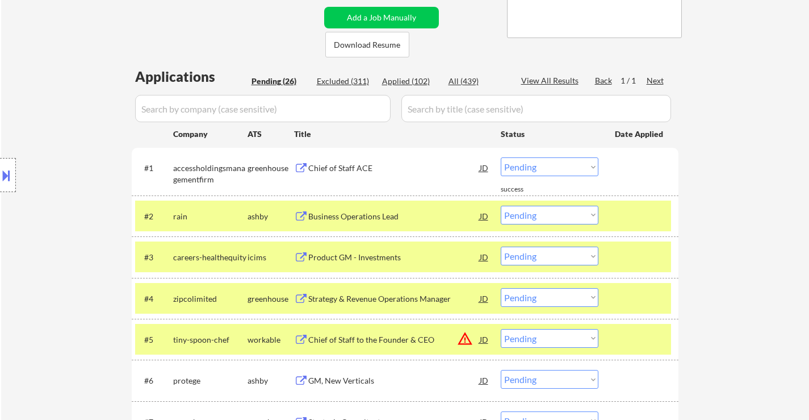
scroll to position [341, 0]
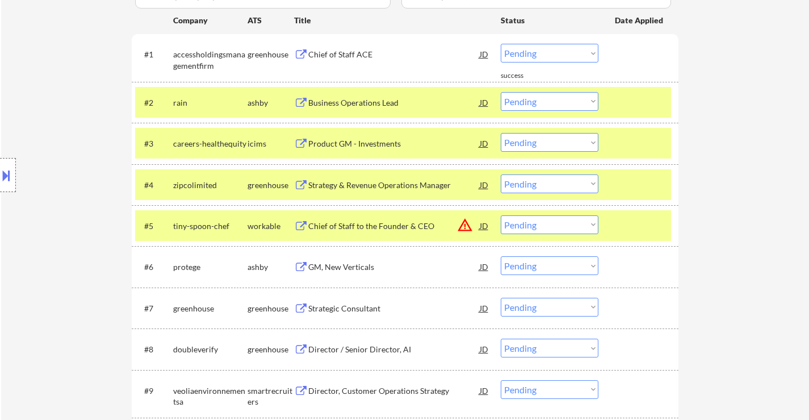
click at [656, 104] on div at bounding box center [640, 102] width 50 height 20
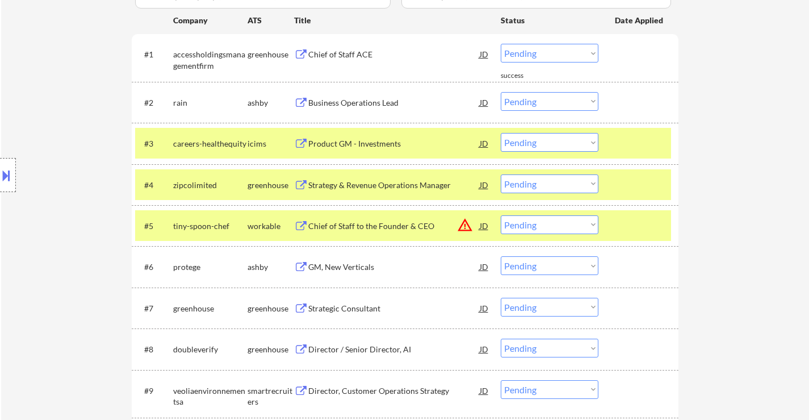
click at [649, 142] on div at bounding box center [640, 143] width 50 height 20
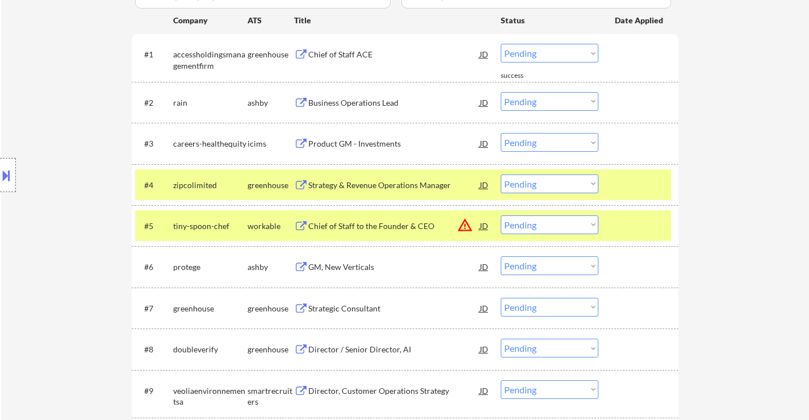
click at [636, 173] on div "#4 zipcolimited greenhouse Strategy & Revenue Operations Manager JD warning_amb…" at bounding box center [403, 184] width 536 height 31
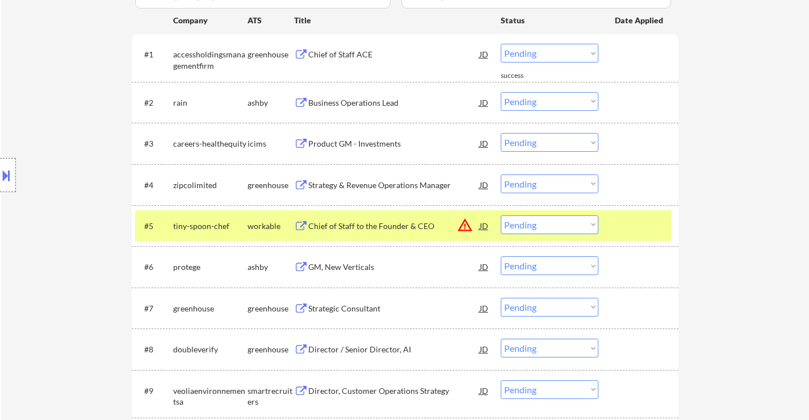
click at [623, 226] on div at bounding box center [640, 225] width 50 height 20
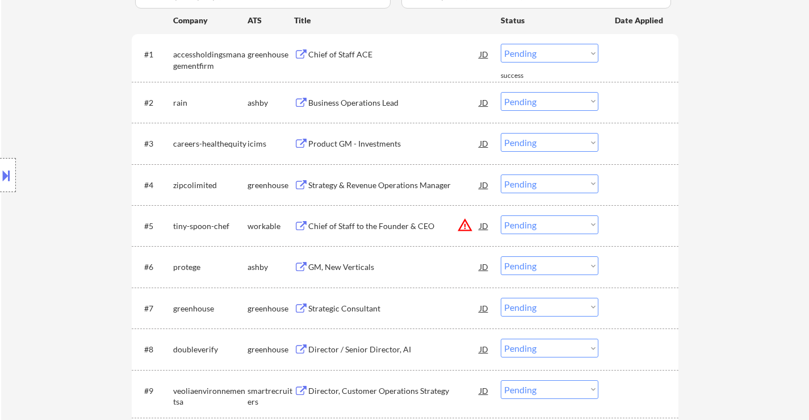
click at [379, 100] on div "Business Operations Lead" at bounding box center [393, 102] width 171 height 11
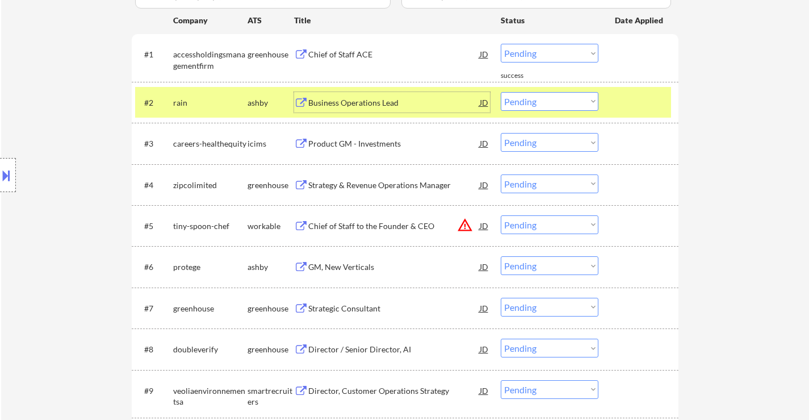
click at [341, 133] on div "Product GM - Investments" at bounding box center [393, 143] width 171 height 20
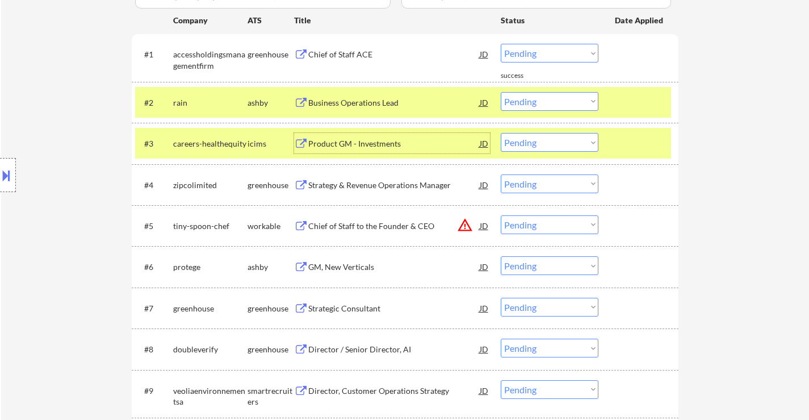
click at [432, 183] on div "Strategy & Revenue Operations Manager" at bounding box center [393, 184] width 171 height 11
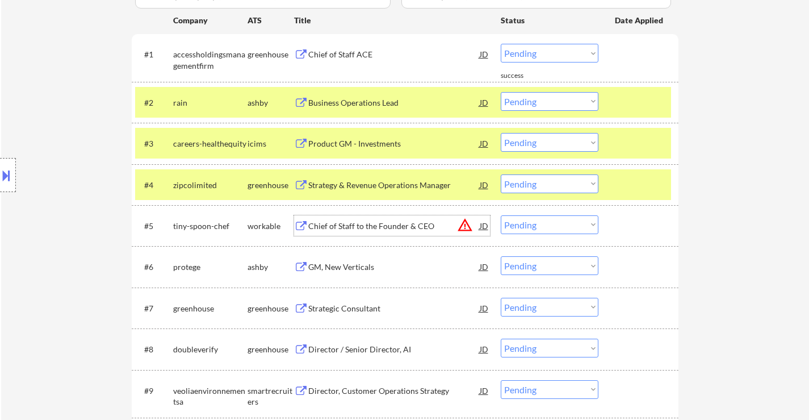
click at [391, 232] on div "Chief of Staff to the Founder & CEO" at bounding box center [393, 225] width 171 height 20
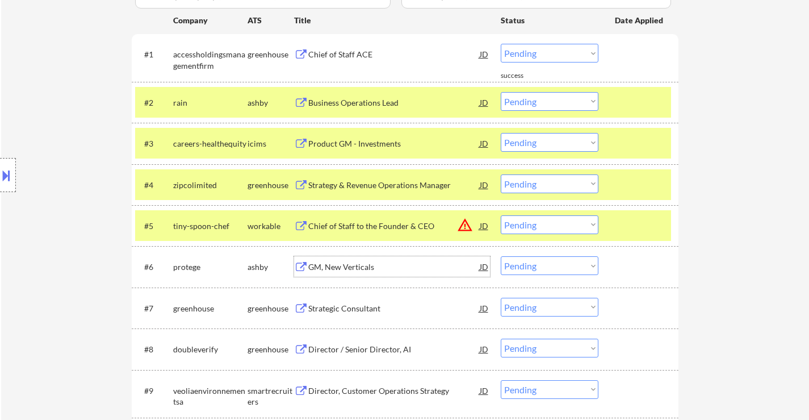
click at [332, 267] on div "GM, New Verticals" at bounding box center [393, 266] width 171 height 11
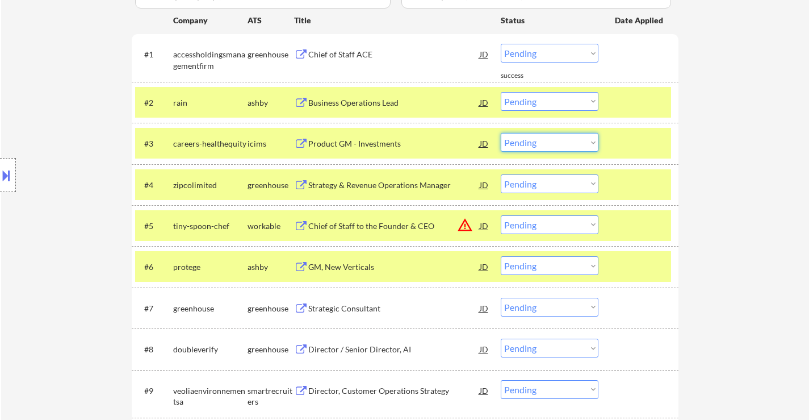
click at [565, 139] on select "Choose an option... Pending Applied Excluded (Questions) Excluded (Expired) Exc…" at bounding box center [550, 142] width 98 height 19
click at [501, 133] on select "Choose an option... Pending Applied Excluded (Questions) Excluded (Expired) Exc…" at bounding box center [550, 142] width 98 height 19
select select ""pending""
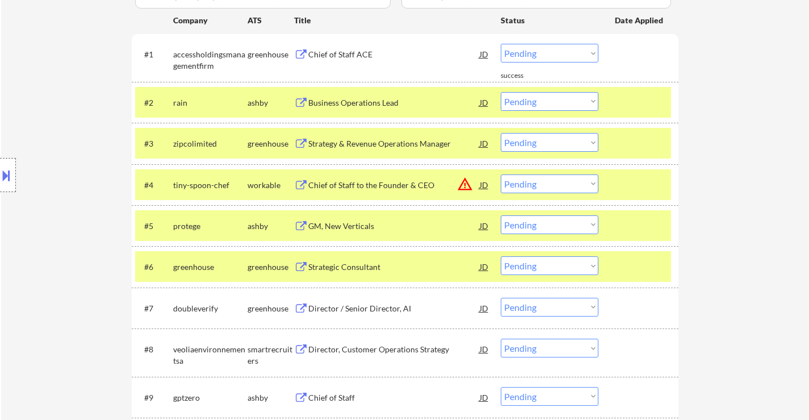
click at [532, 183] on select "Choose an option... Pending Applied Excluded (Questions) Excluded (Expired) Exc…" at bounding box center [550, 183] width 98 height 19
click at [501, 174] on select "Choose an option... Pending Applied Excluded (Questions) Excluded (Expired) Exc…" at bounding box center [550, 183] width 98 height 19
select select ""pending""
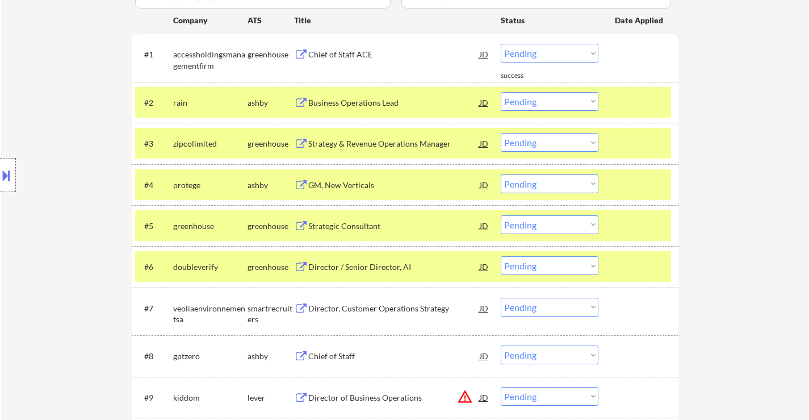
click at [645, 225] on div at bounding box center [640, 225] width 50 height 20
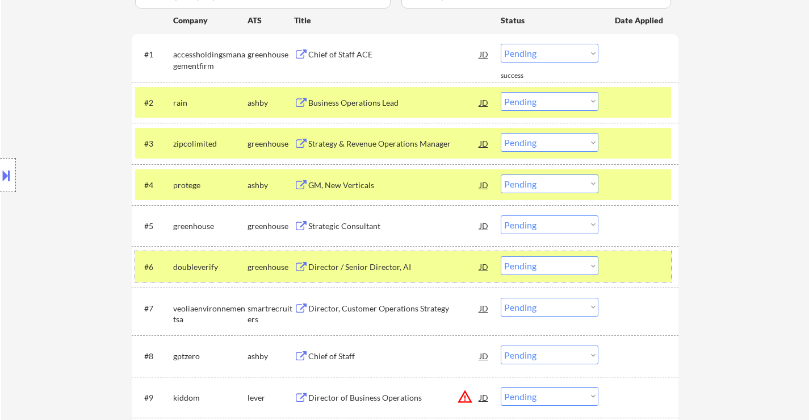
click at [645, 265] on div at bounding box center [640, 266] width 50 height 20
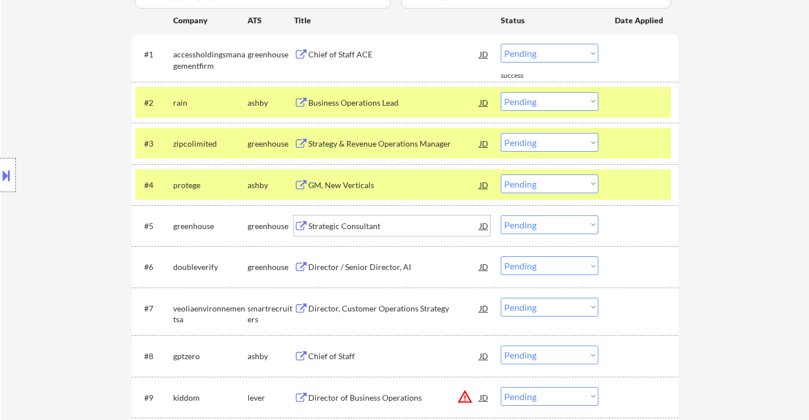
click at [361, 223] on div "Strategic Consultant" at bounding box center [393, 225] width 171 height 11
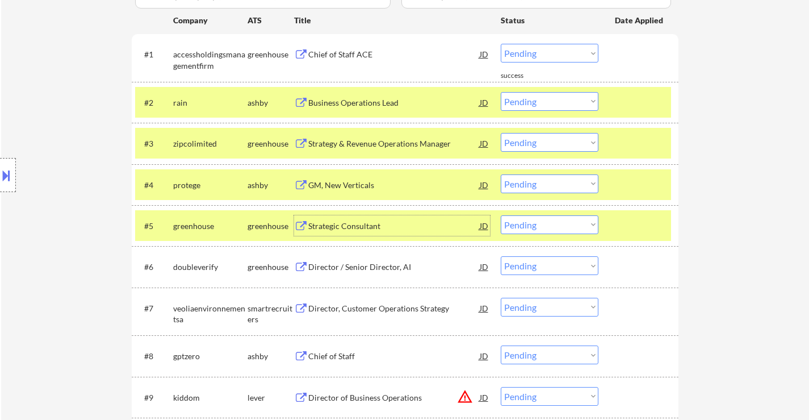
click at [365, 268] on div "Director / Senior Director, AI" at bounding box center [393, 266] width 171 height 11
